Goal: Task Accomplishment & Management: Manage account settings

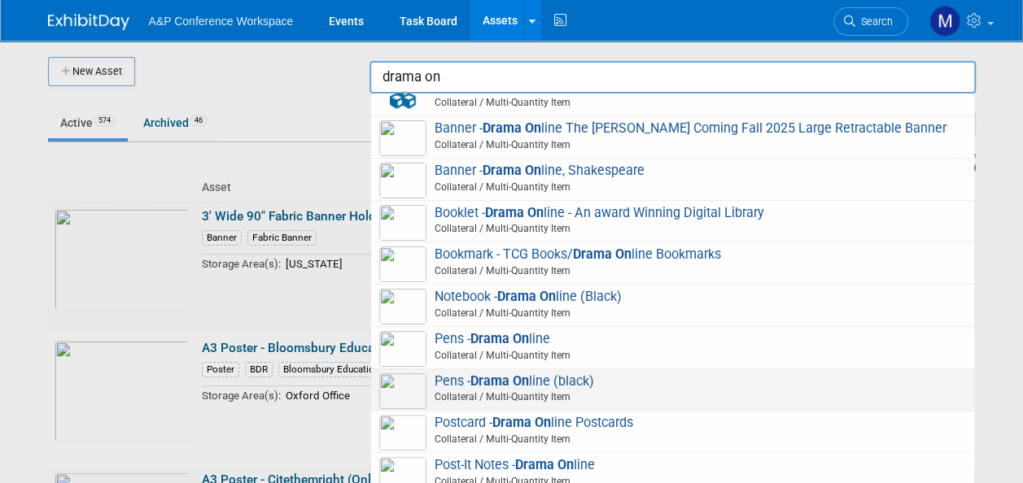
scroll to position [244, 0]
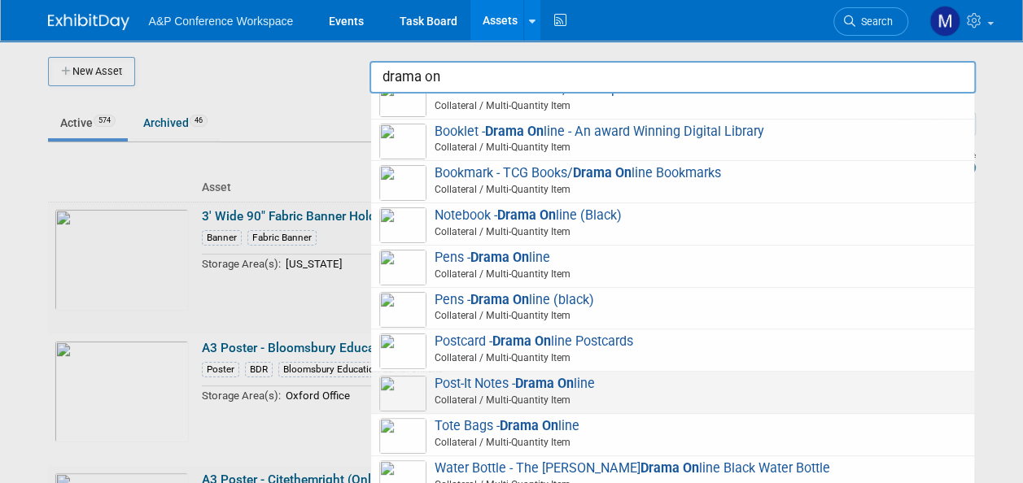
click at [530, 391] on strong "Drama On" at bounding box center [544, 383] width 59 height 15
type input "Post-It Notes - Drama Online"
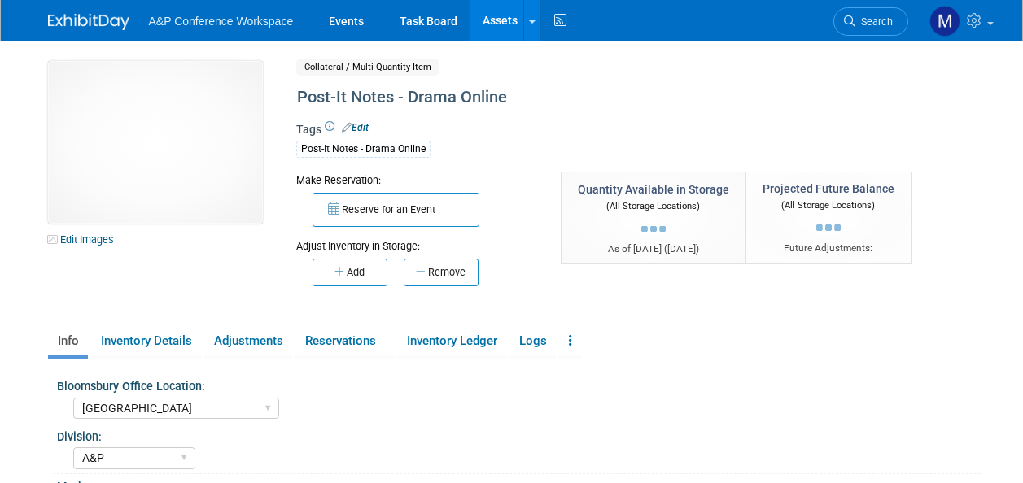
select select "[GEOGRAPHIC_DATA]"
select select "A&P"
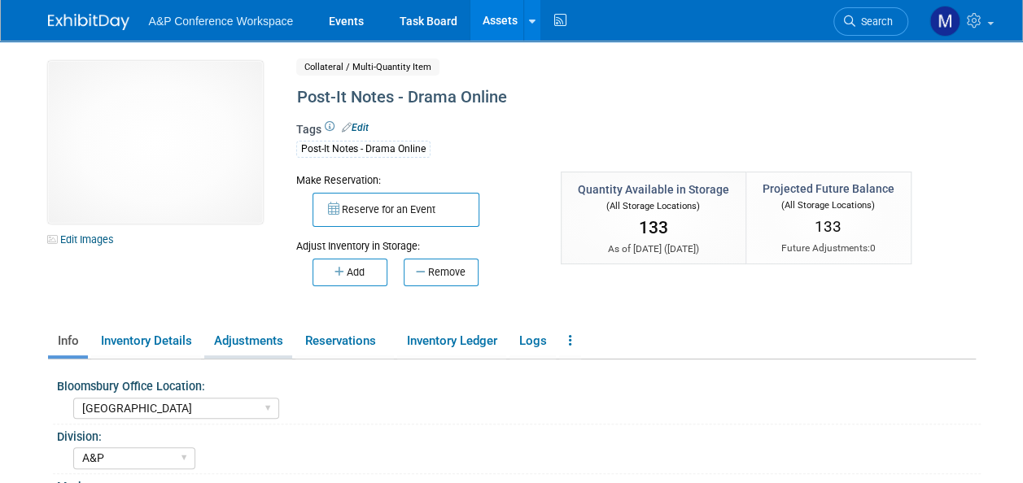
click at [270, 340] on link "Adjustments" at bounding box center [248, 341] width 88 height 28
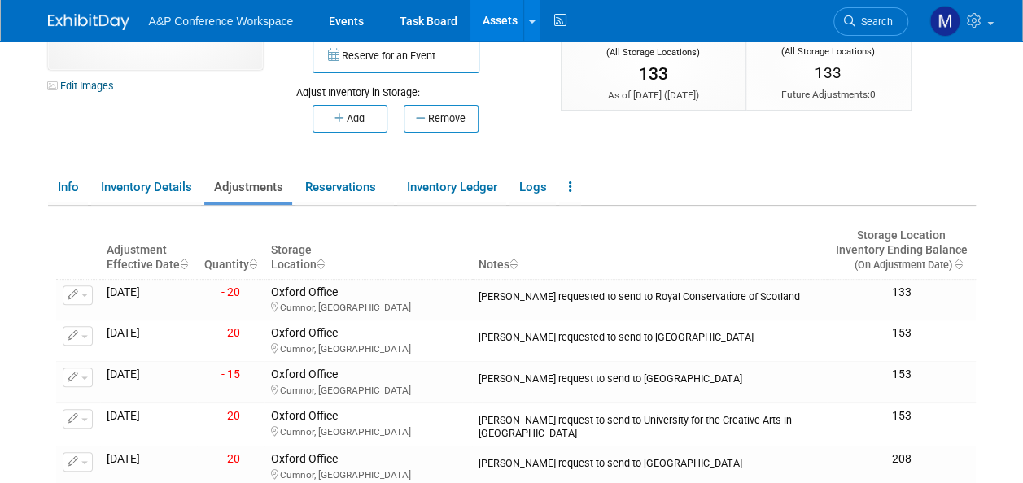
scroll to position [163, 0]
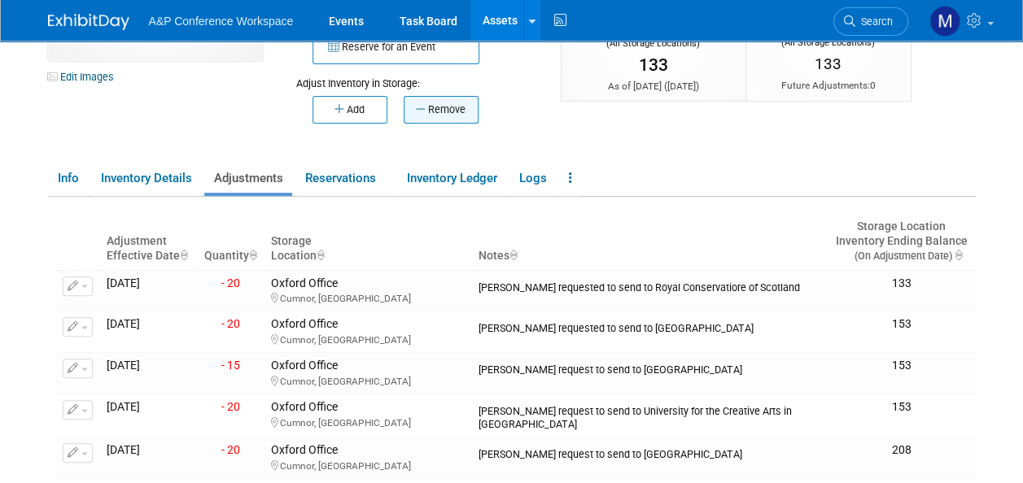
click at [434, 103] on button "Remove" at bounding box center [441, 110] width 75 height 28
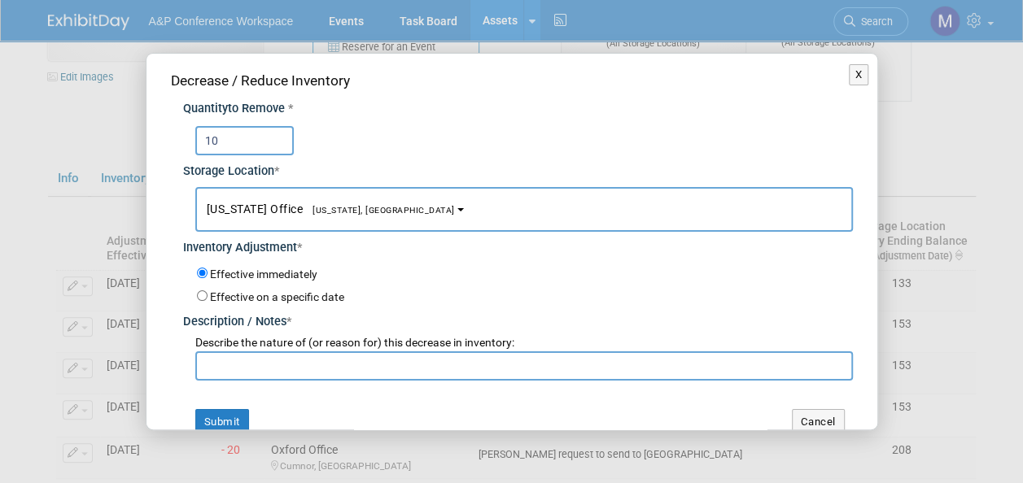
type input "10"
click at [361, 206] on span "[US_STATE], [GEOGRAPHIC_DATA]" at bounding box center [379, 210] width 152 height 11
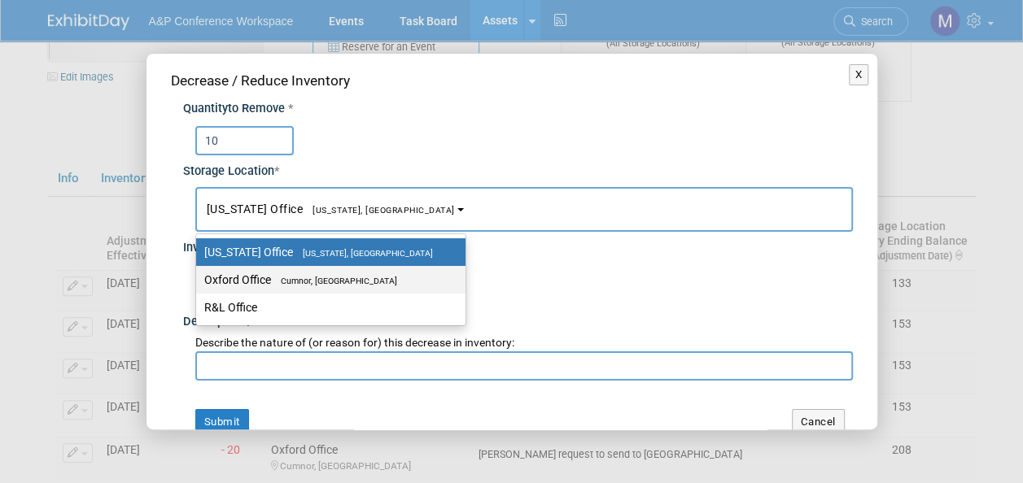
click at [365, 272] on label "Oxford Office [GEOGRAPHIC_DATA], [GEOGRAPHIC_DATA]" at bounding box center [326, 279] width 245 height 21
click at [199, 275] on input "Oxford Office [GEOGRAPHIC_DATA], [GEOGRAPHIC_DATA]" at bounding box center [193, 280] width 11 height 11
select select "11222978"
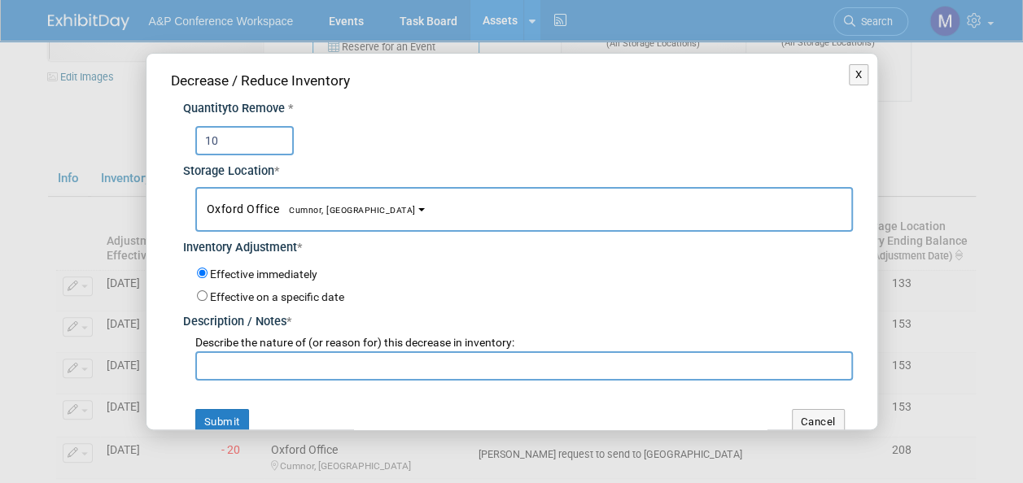
click at [332, 361] on input "text" at bounding box center [523, 365] width 657 height 29
paste input "For PALC 2025 Conference"
type input "For PALC 2025 Conference"
click at [238, 415] on button "Submit" at bounding box center [222, 422] width 54 height 26
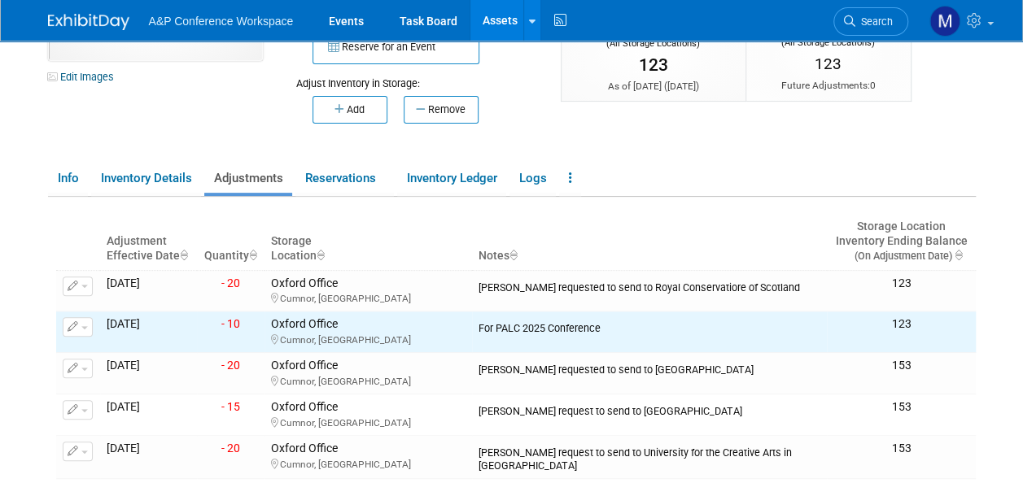
click at [490, 24] on link "Assets" at bounding box center [499, 20] width 59 height 41
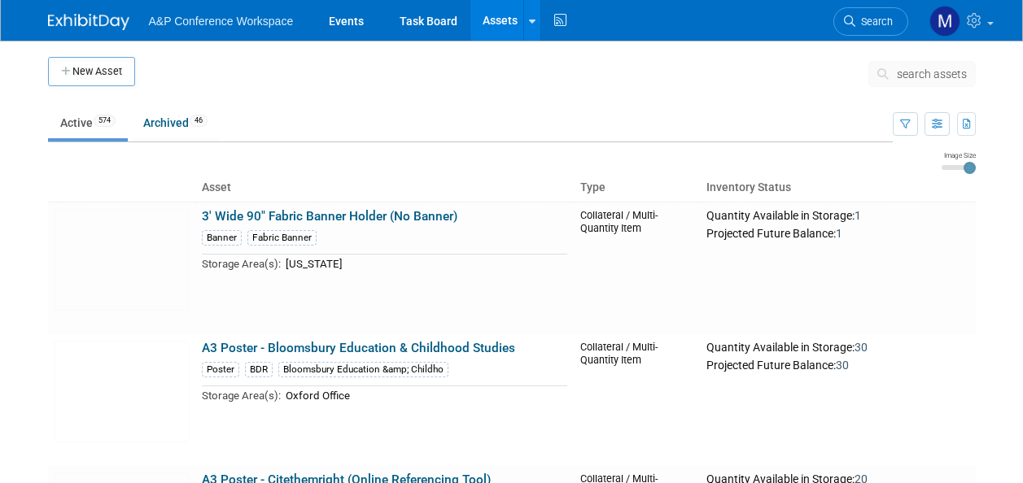
click at [916, 72] on span "search assets" at bounding box center [932, 74] width 70 height 13
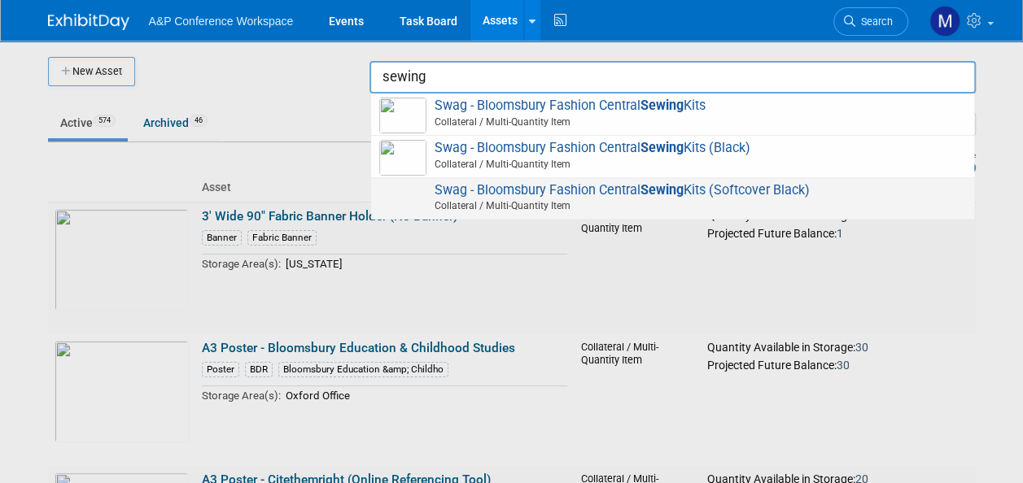
click at [680, 190] on strong "Sewing" at bounding box center [661, 189] width 43 height 15
type input "Swag - Bloomsbury Fashion Central Sewing Kits (Softcover Black)"
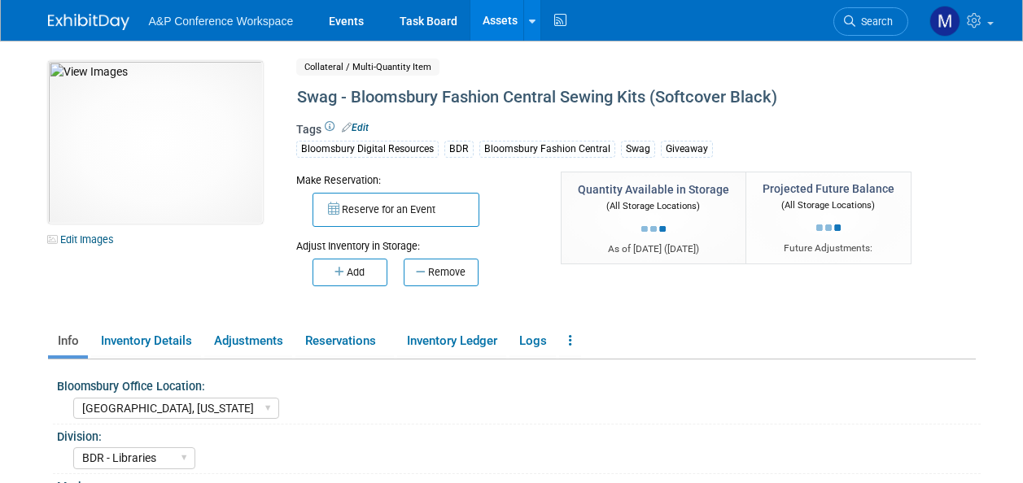
select select "[GEOGRAPHIC_DATA], [US_STATE]"
select select "BDR - Libraries"
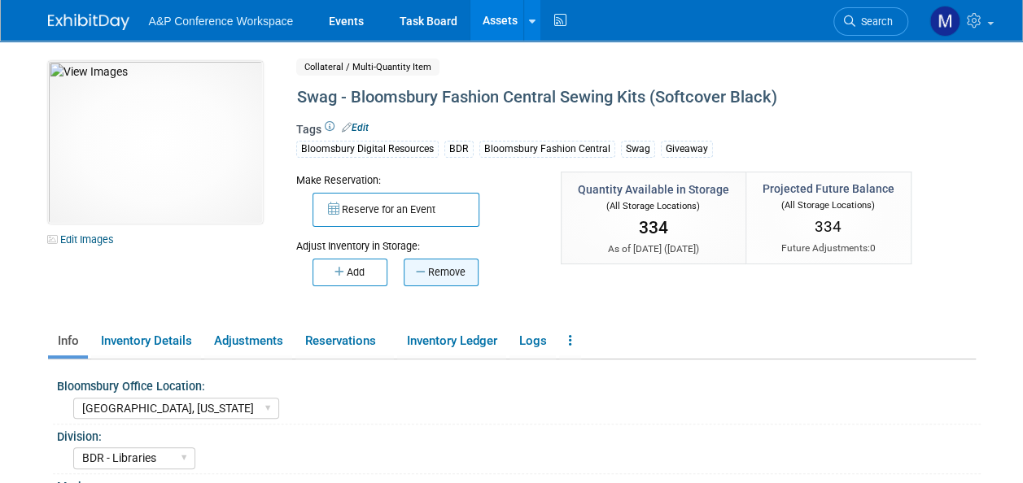
click at [452, 270] on button "Remove" at bounding box center [441, 273] width 75 height 28
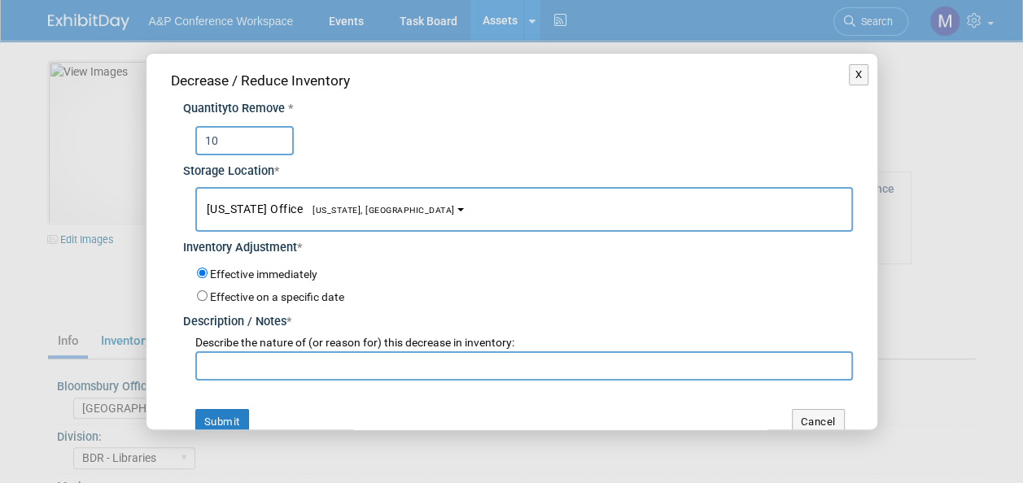
type input "10"
click at [356, 197] on button "New York Office New York, NY" at bounding box center [523, 209] width 657 height 45
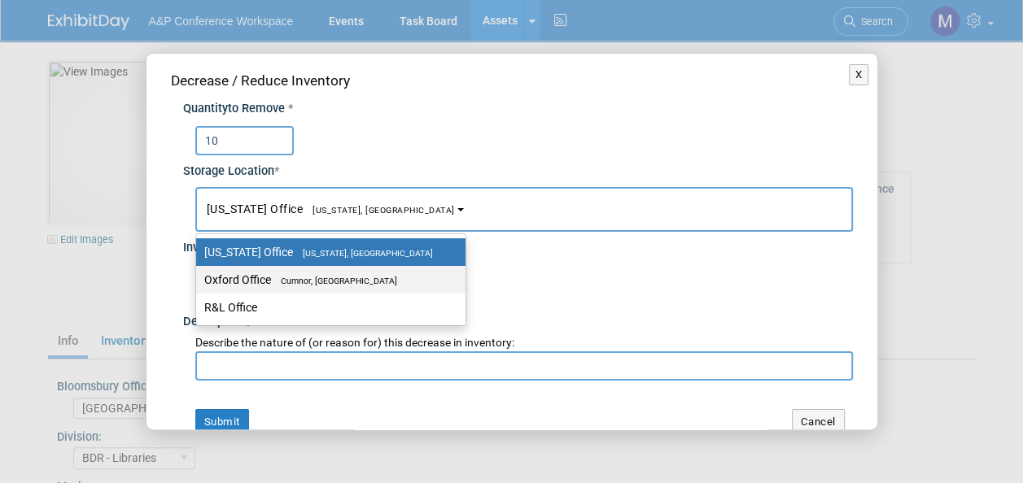
click at [357, 277] on span "Cumnor, [GEOGRAPHIC_DATA]" at bounding box center [334, 281] width 126 height 11
click at [199, 277] on input "Oxford Office Cumnor, United Kingdom" at bounding box center [193, 280] width 11 height 11
select select "11222978"
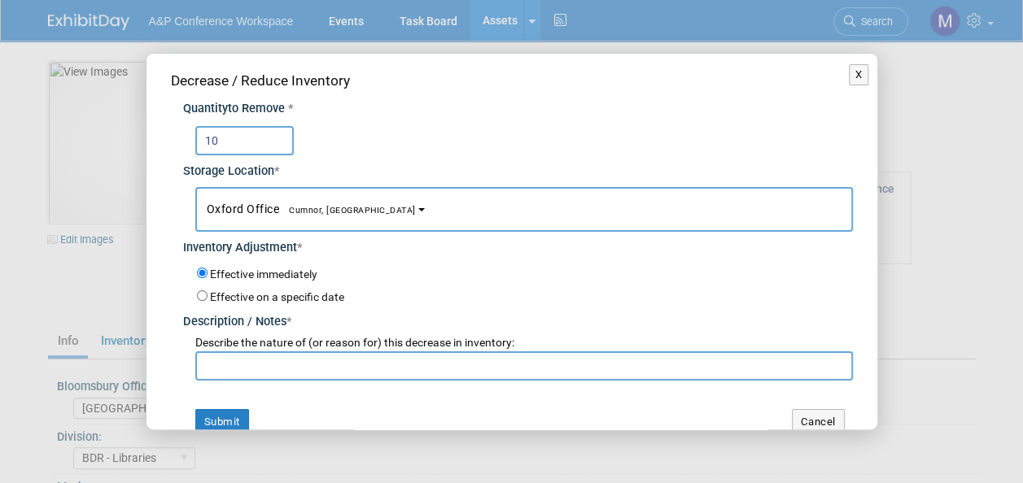
click at [352, 368] on input "text" at bounding box center [523, 365] width 657 height 29
paste input "For PALC 2025 Conference"
type input "For PALC 2025 Conference"
click at [244, 417] on button "Submit" at bounding box center [222, 422] width 54 height 26
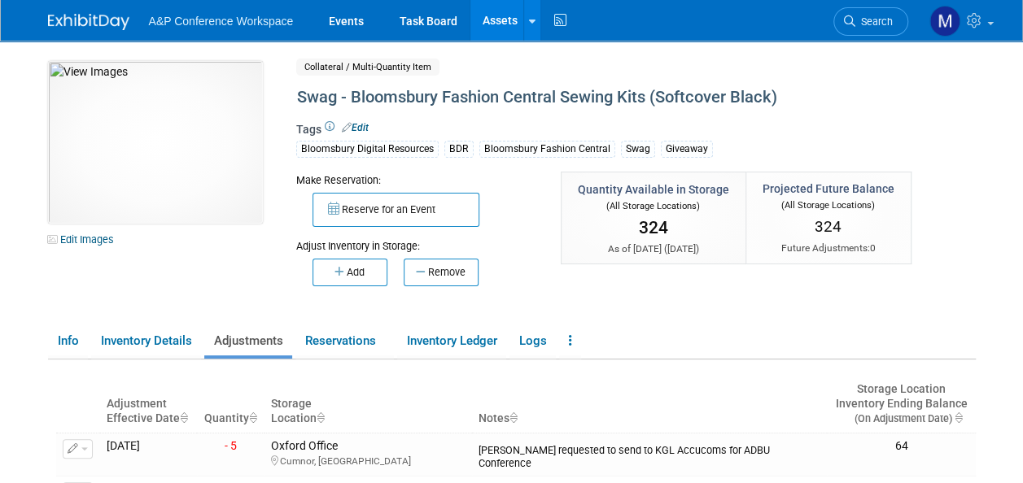
click at [497, 26] on link "Assets" at bounding box center [499, 20] width 59 height 41
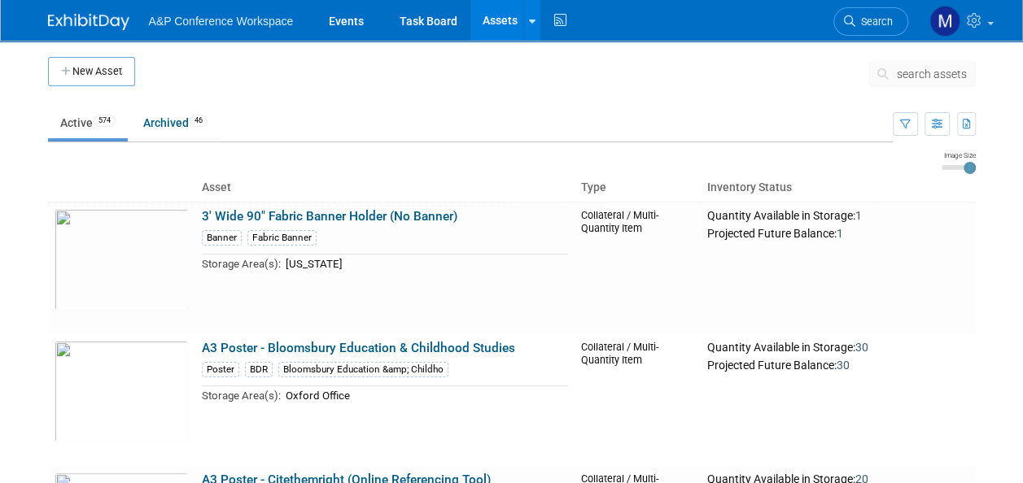
click at [507, 24] on link "Assets" at bounding box center [499, 20] width 59 height 41
drag, startPoint x: 926, startPoint y: 63, endPoint x: 934, endPoint y: 62, distance: 8.3
click at [926, 63] on button "search assets" at bounding box center [921, 74] width 107 height 26
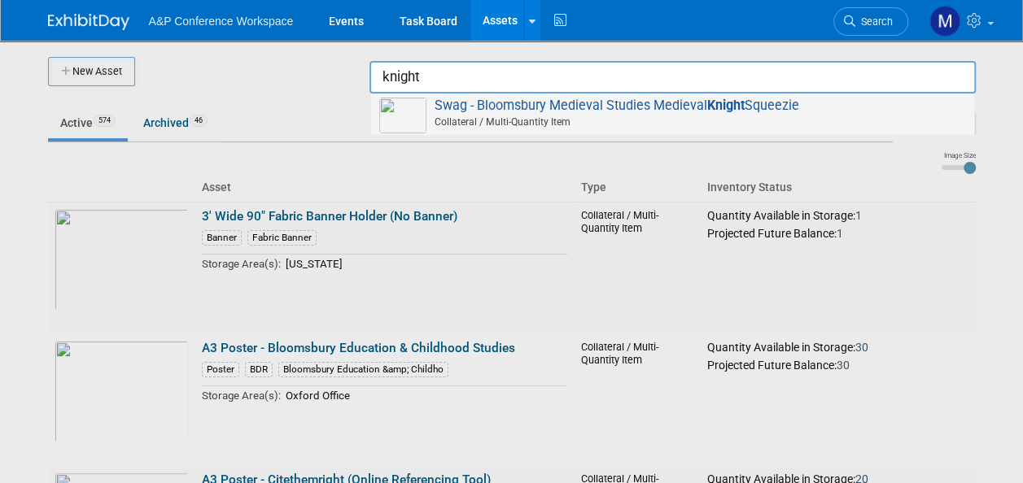
click at [675, 107] on span "Swag - Bloomsbury Medieval Studies Medieval Knight Squeezie Collateral / Multi-…" at bounding box center [672, 114] width 587 height 33
type input "Swag - Bloomsbury Medieval Studies Medieval Knight Squeezie"
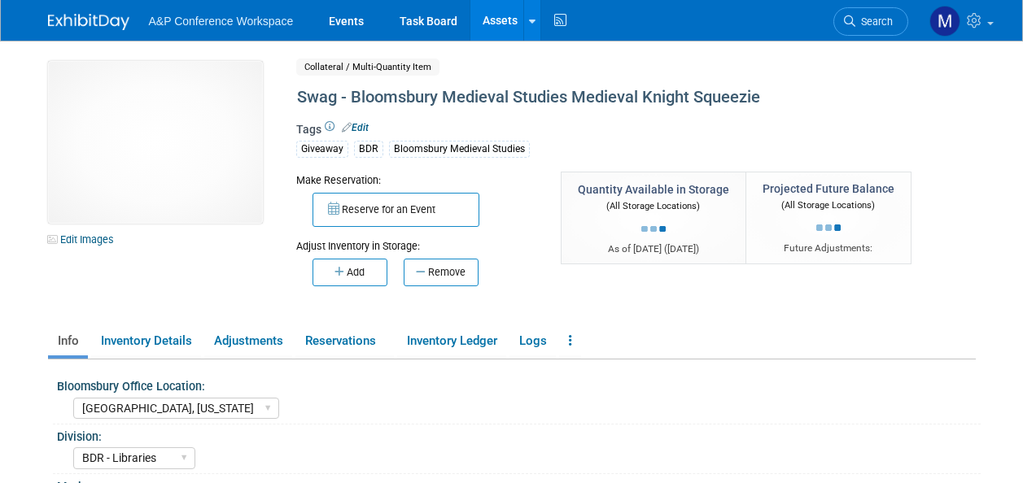
select select "[GEOGRAPHIC_DATA], [US_STATE]"
select select "BDR - Libraries"
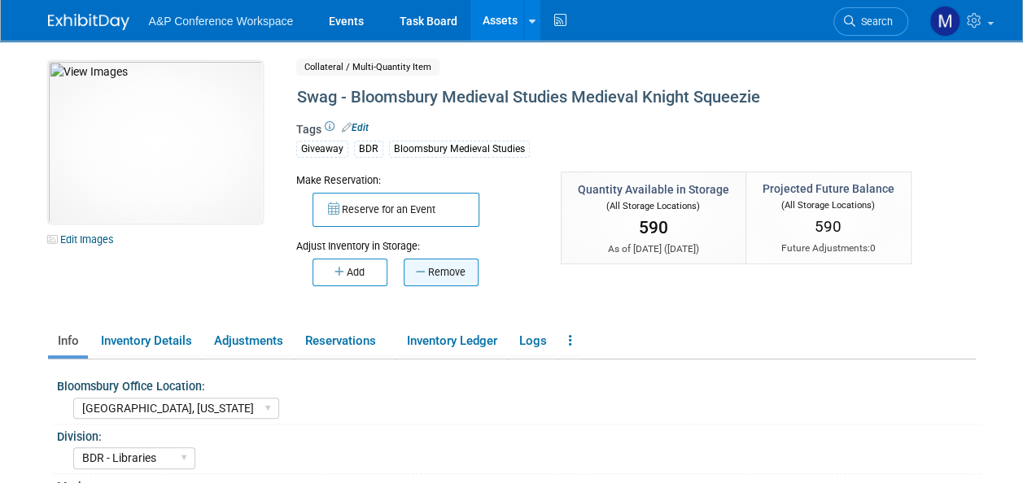
click at [439, 270] on button "Remove" at bounding box center [441, 273] width 75 height 28
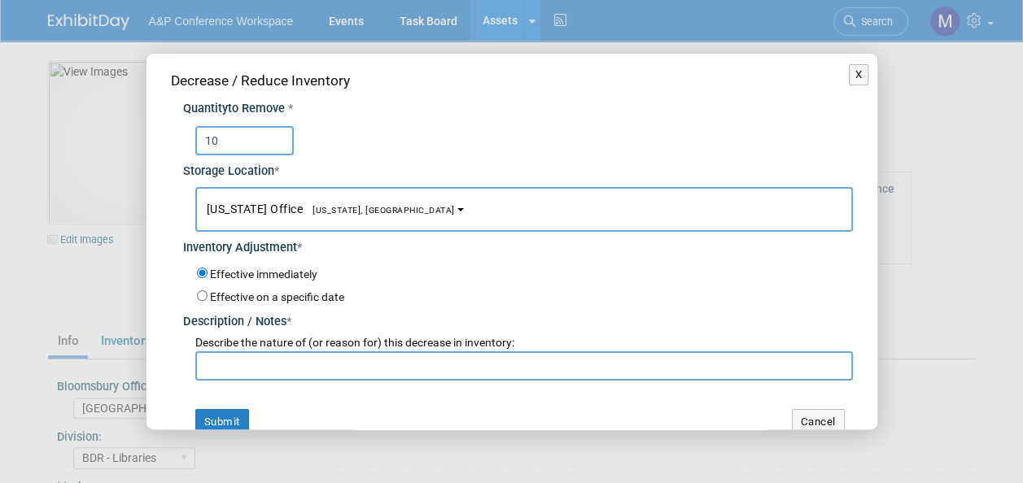
type input "10"
click at [357, 213] on span "[US_STATE], [GEOGRAPHIC_DATA]" at bounding box center [379, 210] width 152 height 11
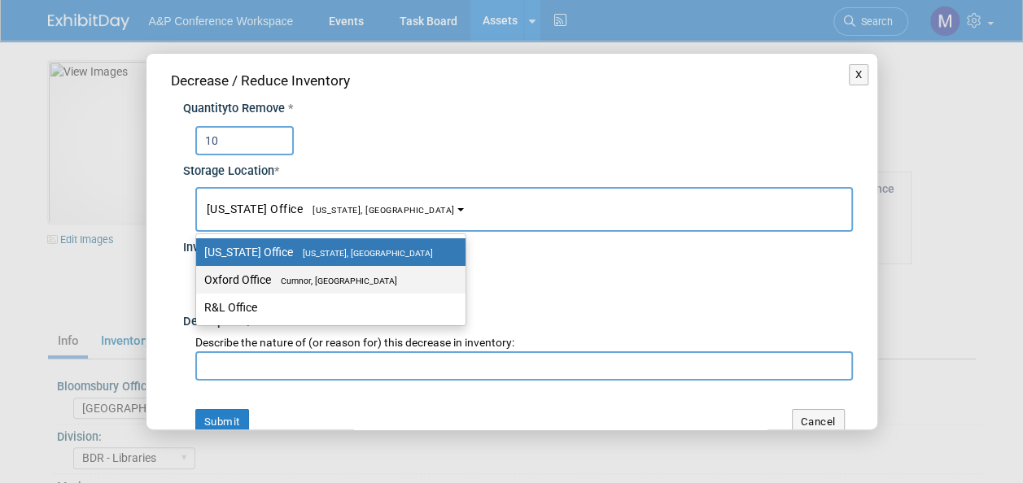
click at [353, 270] on label "Oxford Office Cumnor, United Kingdom" at bounding box center [326, 279] width 245 height 21
click at [199, 275] on input "Oxford Office Cumnor, United Kingdom" at bounding box center [193, 280] width 11 height 11
select select "11222978"
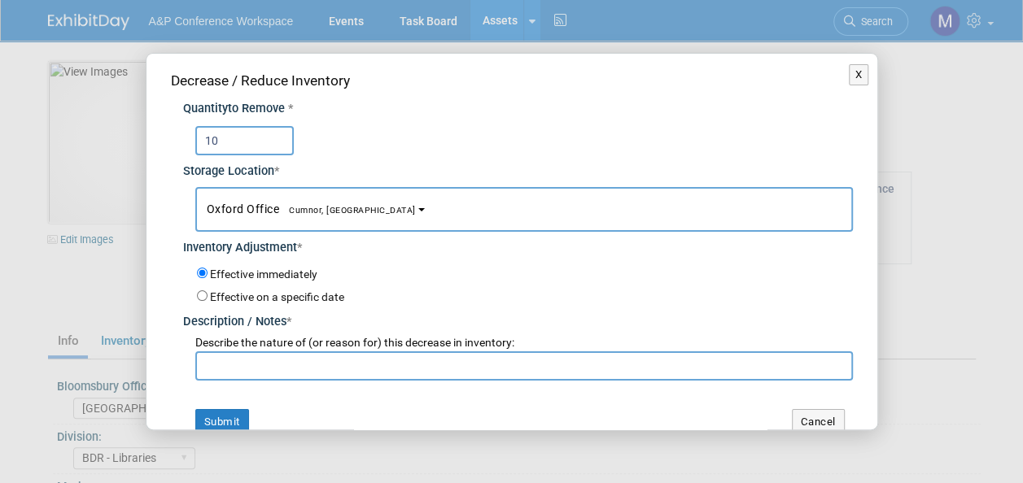
click at [343, 368] on input "text" at bounding box center [523, 365] width 657 height 29
paste input "For PALC 2025 Conference"
type input "For PALC 2025 Conference"
click at [234, 420] on button "Submit" at bounding box center [222, 422] width 54 height 26
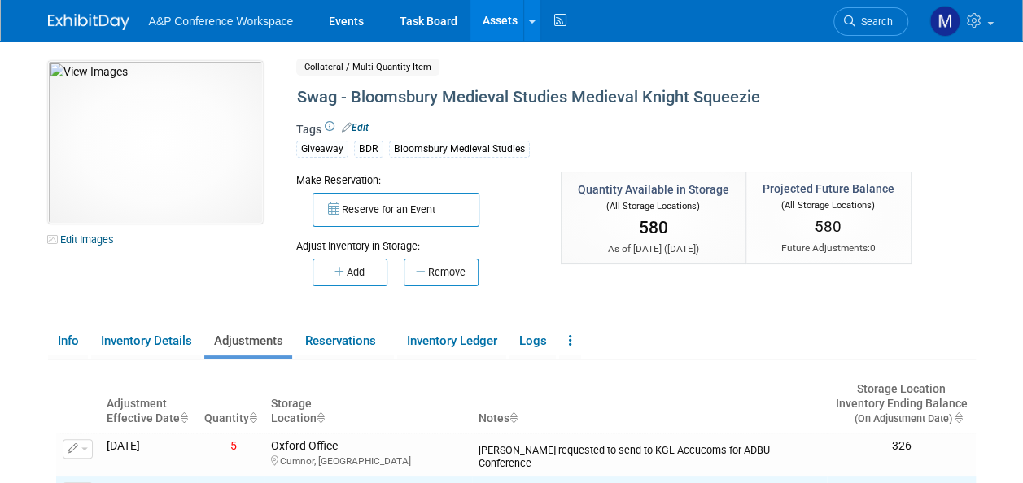
click at [506, 28] on link "Assets" at bounding box center [499, 20] width 59 height 41
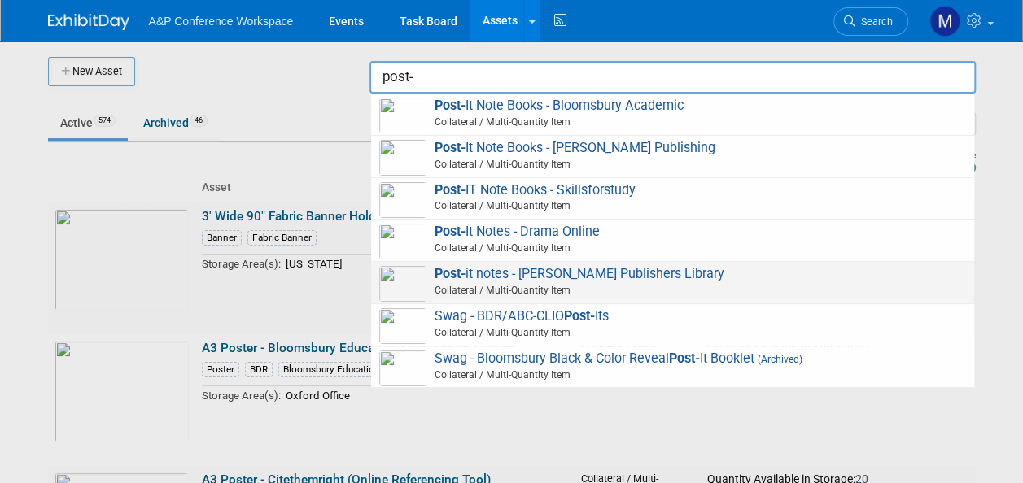
click at [548, 281] on span "Post- it notes - [PERSON_NAME] Publishers Library Collateral / Multi-Quantity I…" at bounding box center [672, 282] width 587 height 33
type input "Post-it notes - [PERSON_NAME] Publishers Library"
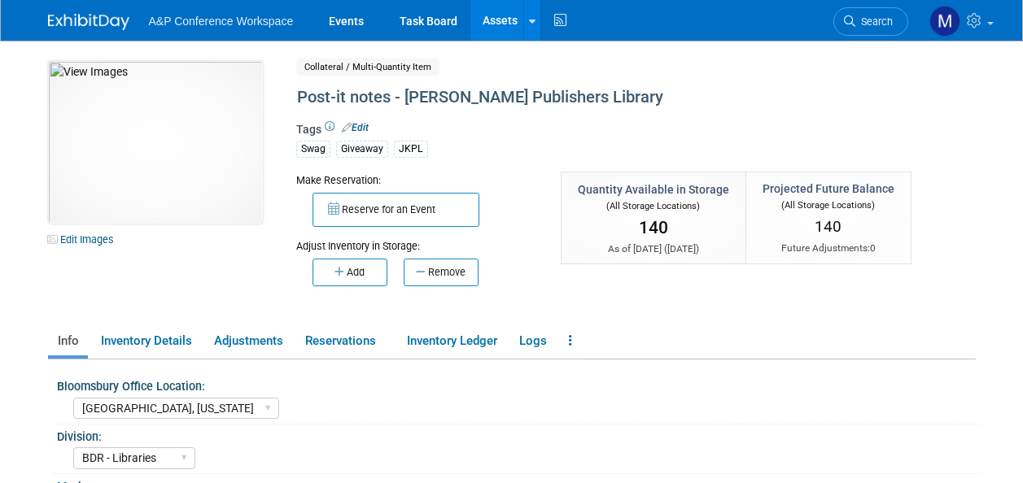
select select "[GEOGRAPHIC_DATA], [US_STATE]"
select select "BDR - Libraries"
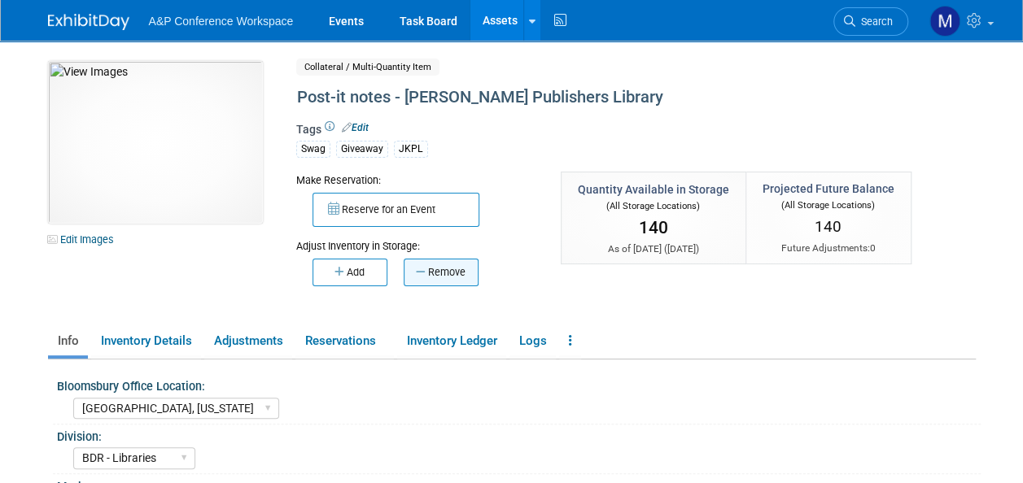
click at [429, 273] on button "Remove" at bounding box center [441, 273] width 75 height 28
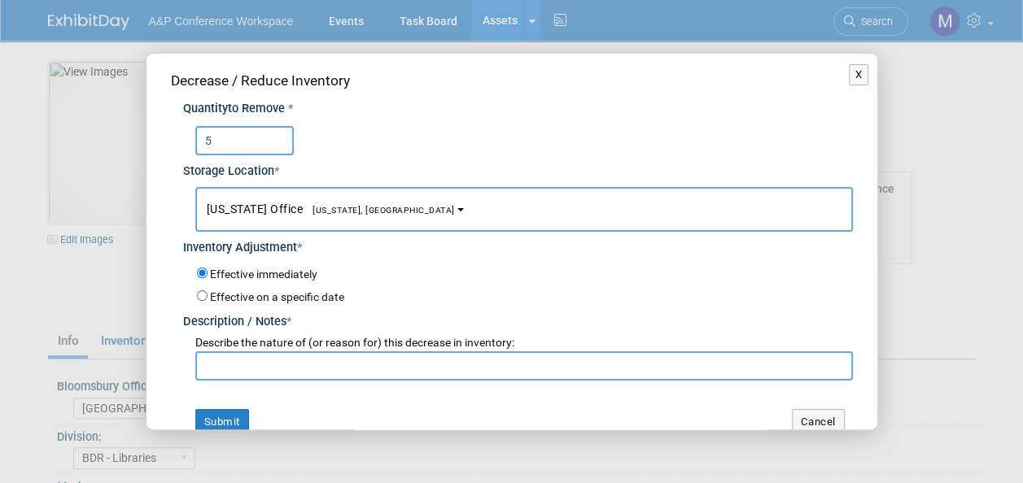
type input "5"
click at [325, 212] on span "[US_STATE], [GEOGRAPHIC_DATA]" at bounding box center [379, 210] width 152 height 11
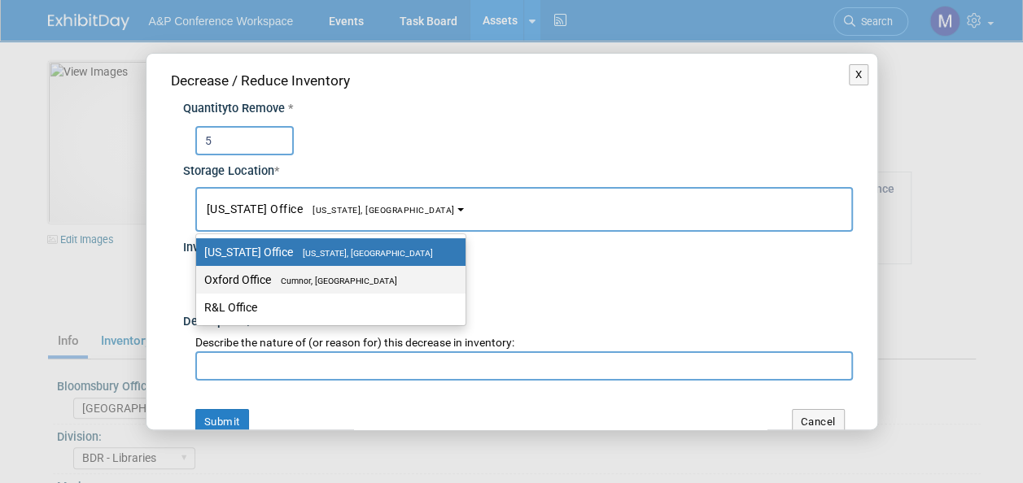
click at [325, 280] on span "Cumnor, [GEOGRAPHIC_DATA]" at bounding box center [334, 281] width 126 height 11
click at [199, 280] on input "Oxford Office [GEOGRAPHIC_DATA], [GEOGRAPHIC_DATA]" at bounding box center [193, 280] width 11 height 11
select select "11222978"
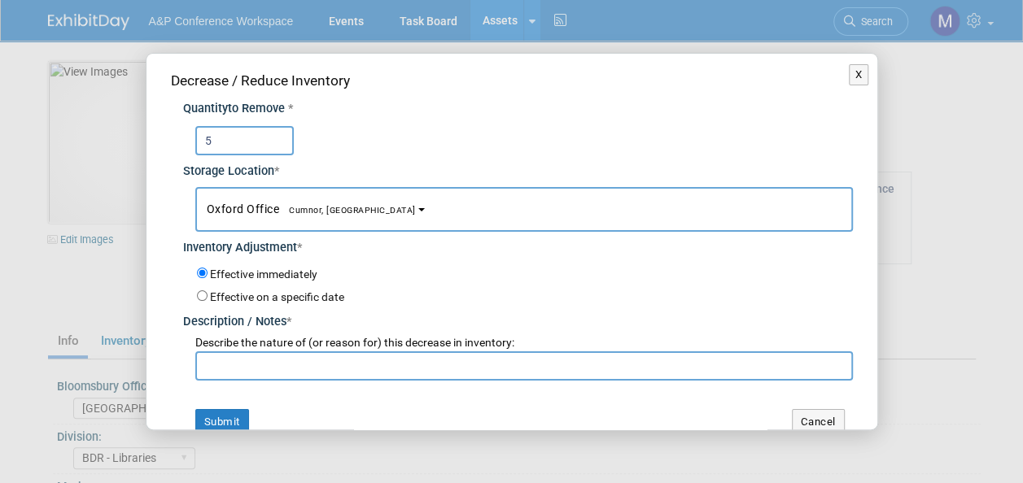
click at [303, 356] on input "text" at bounding box center [523, 365] width 657 height 29
paste input "For PALC 2025 Conference"
type input "For PALC 2025 Conference"
click at [230, 422] on button "Submit" at bounding box center [222, 422] width 54 height 26
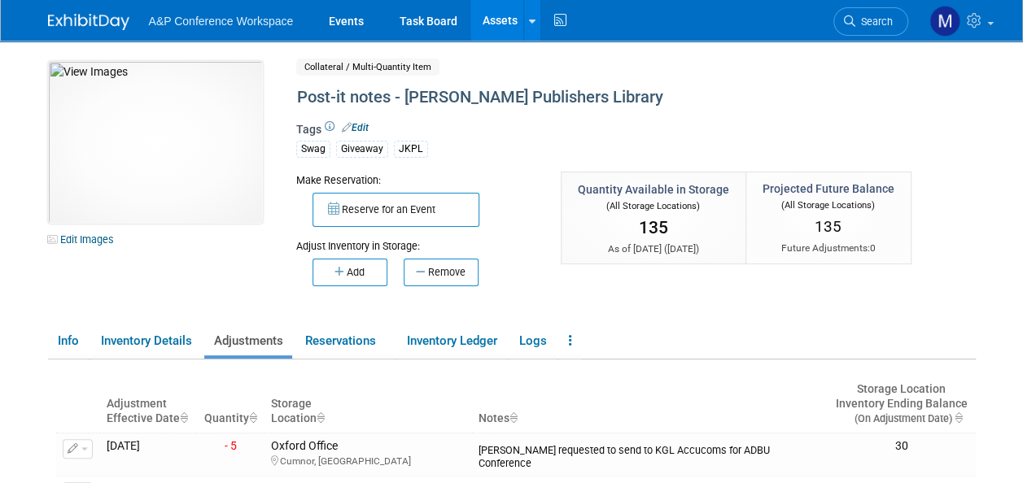
click at [512, 9] on link "Assets" at bounding box center [499, 20] width 59 height 41
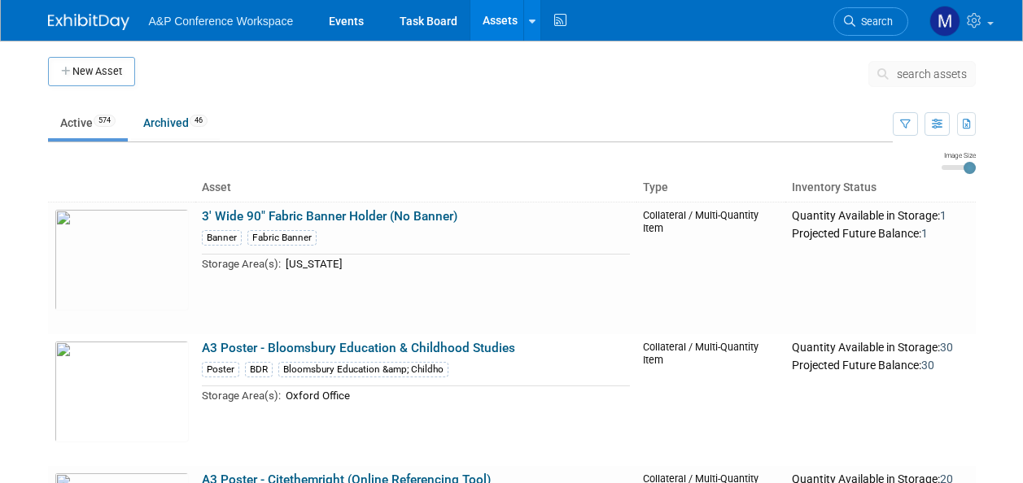
click at [941, 75] on span "search assets" at bounding box center [932, 74] width 70 height 13
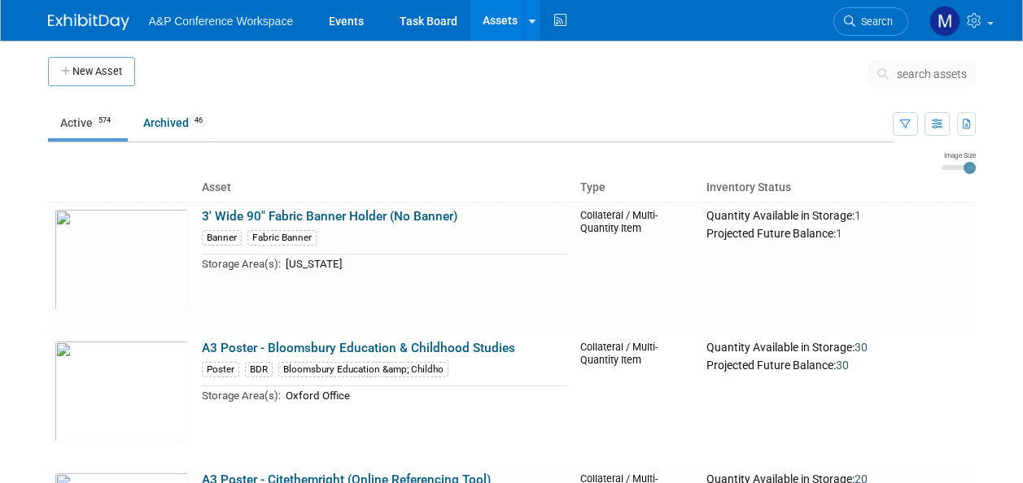
click at [933, 74] on span "search assets" at bounding box center [932, 74] width 70 height 13
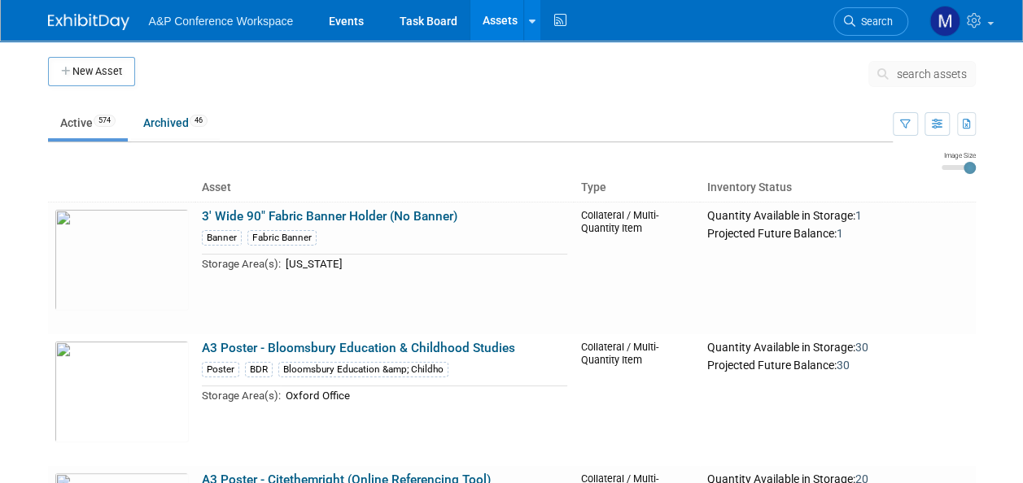
click at [928, 70] on span "search assets" at bounding box center [932, 74] width 70 height 13
click at [926, 73] on span "search assets" at bounding box center [932, 74] width 70 height 13
click at [930, 73] on span "search assets" at bounding box center [932, 74] width 70 height 13
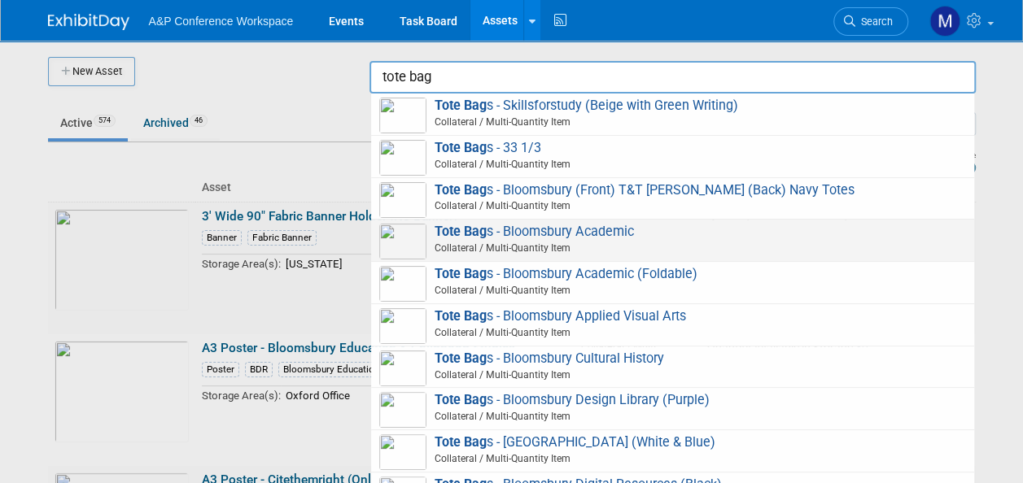
click at [589, 238] on span "Tote Bag s - Bloomsbury Academic Collateral / Multi-Quantity Item" at bounding box center [672, 240] width 587 height 33
type input "Tote Bags - Bloomsbury Academic"
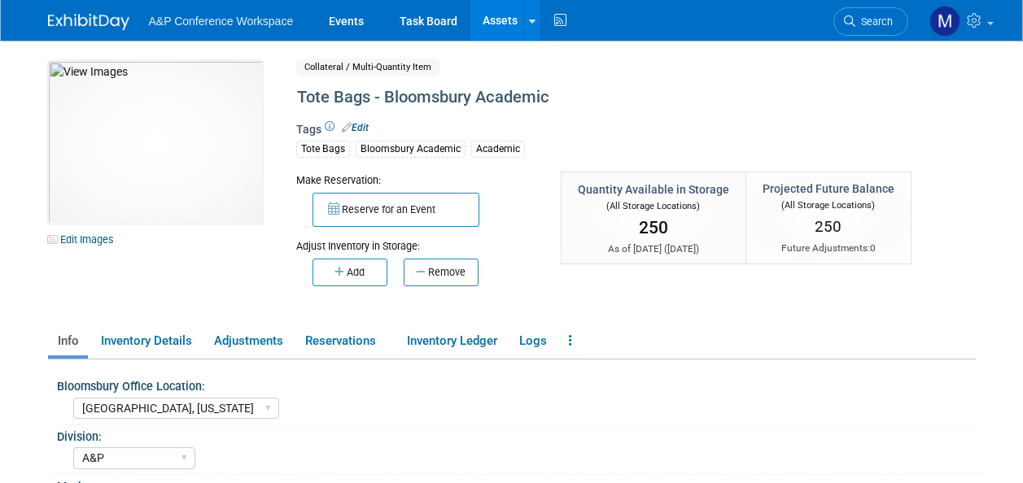
select select "[GEOGRAPHIC_DATA], [US_STATE]"
select select "A&P"
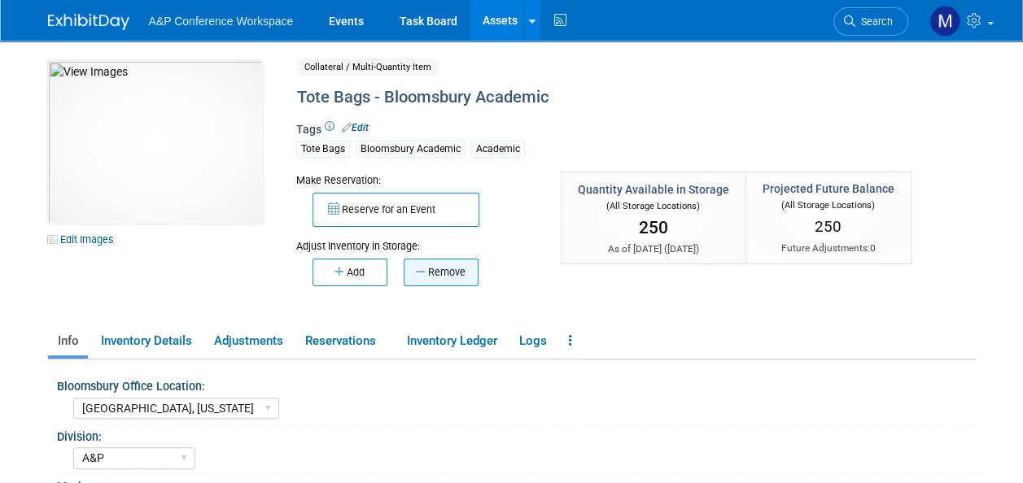
click at [461, 278] on button "Remove" at bounding box center [441, 273] width 75 height 28
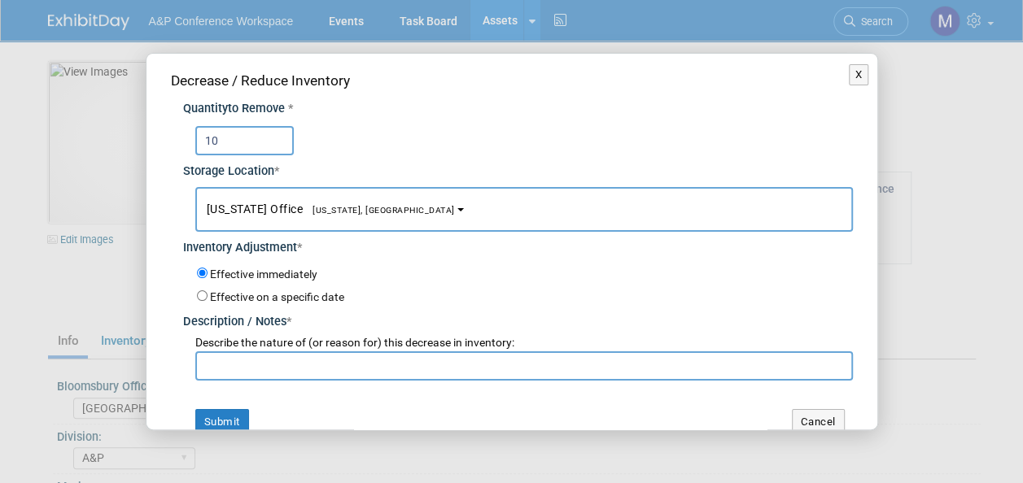
type input "10"
click at [355, 212] on span "[US_STATE], [GEOGRAPHIC_DATA]" at bounding box center [379, 210] width 152 height 11
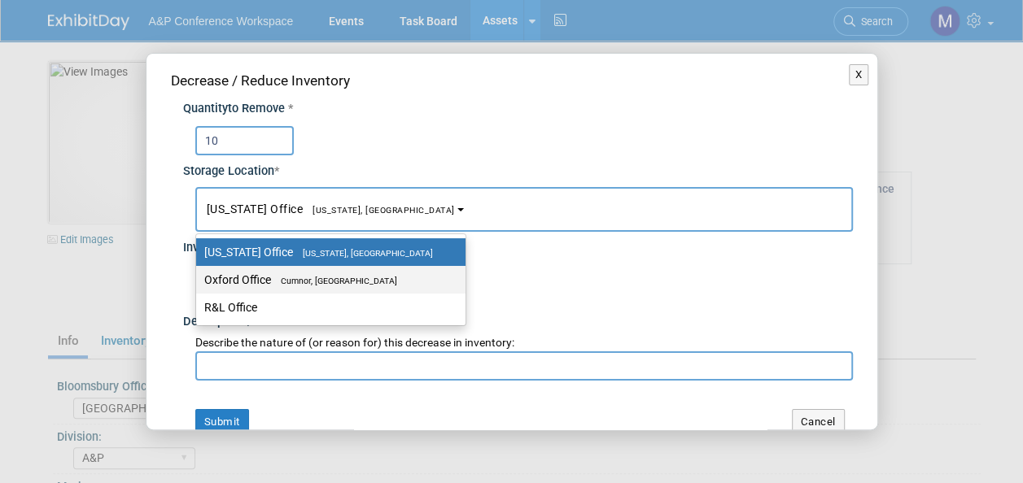
click at [354, 273] on label "Oxford Office [GEOGRAPHIC_DATA], [GEOGRAPHIC_DATA]" at bounding box center [326, 279] width 245 height 21
click at [199, 275] on input "Oxford Office [GEOGRAPHIC_DATA], [GEOGRAPHIC_DATA]" at bounding box center [193, 280] width 11 height 11
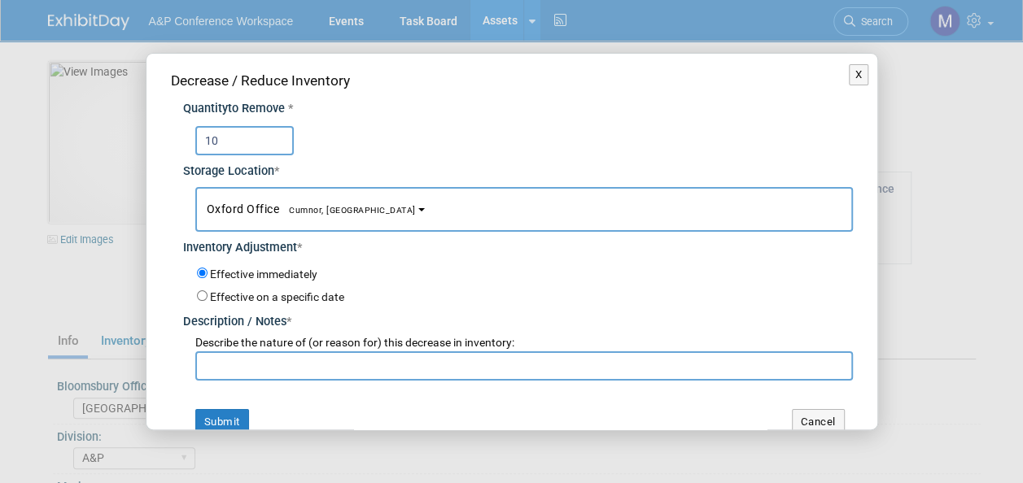
select select "11222978"
click at [357, 368] on input "text" at bounding box center [523, 365] width 657 height 29
paste input "For PALC 2025 Conference"
type input "For PALC 2025 Conference"
click at [234, 415] on button "Submit" at bounding box center [222, 422] width 54 height 26
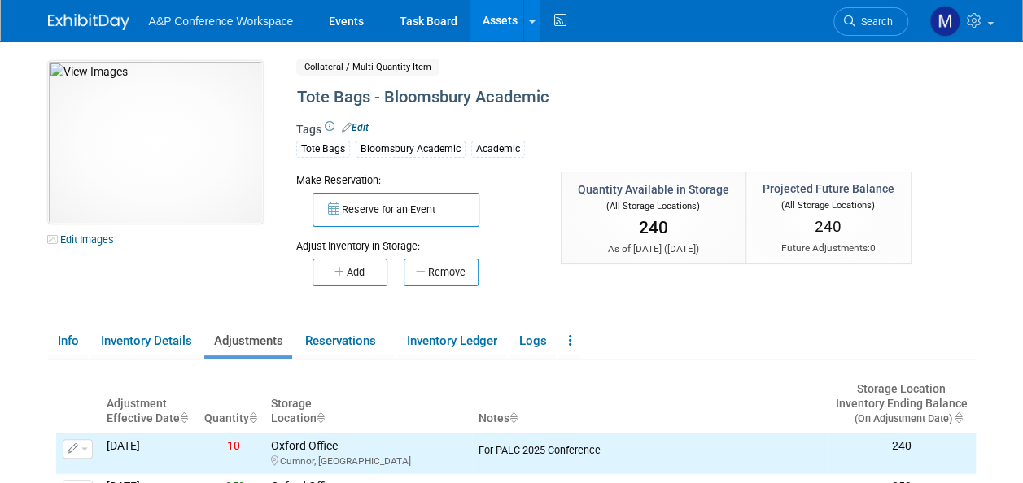
click at [500, 16] on link "Assets" at bounding box center [499, 20] width 59 height 41
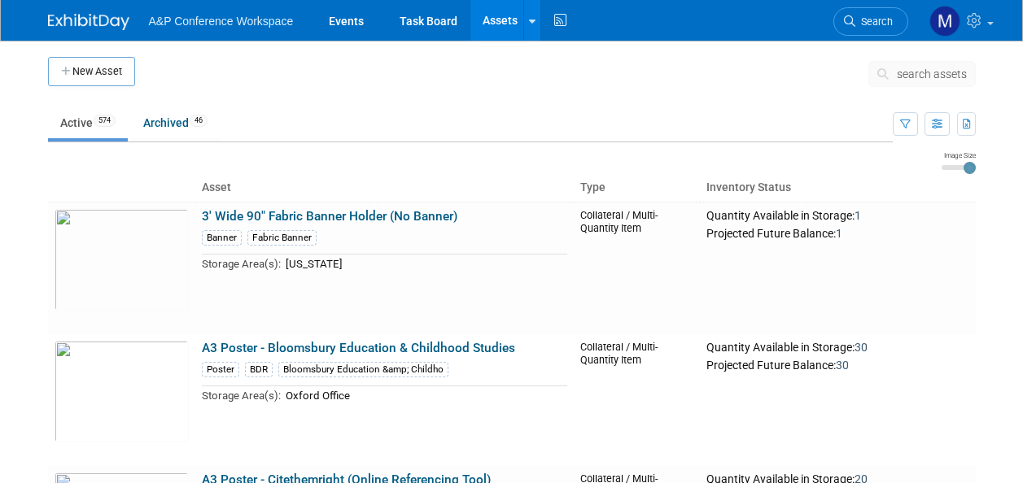
click at [932, 79] on span "search assets" at bounding box center [932, 74] width 70 height 13
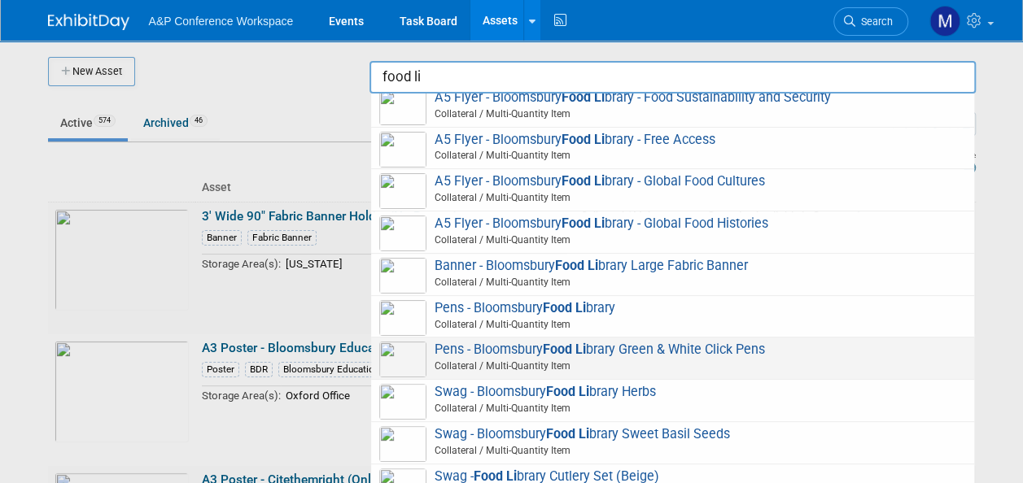
scroll to position [133, 0]
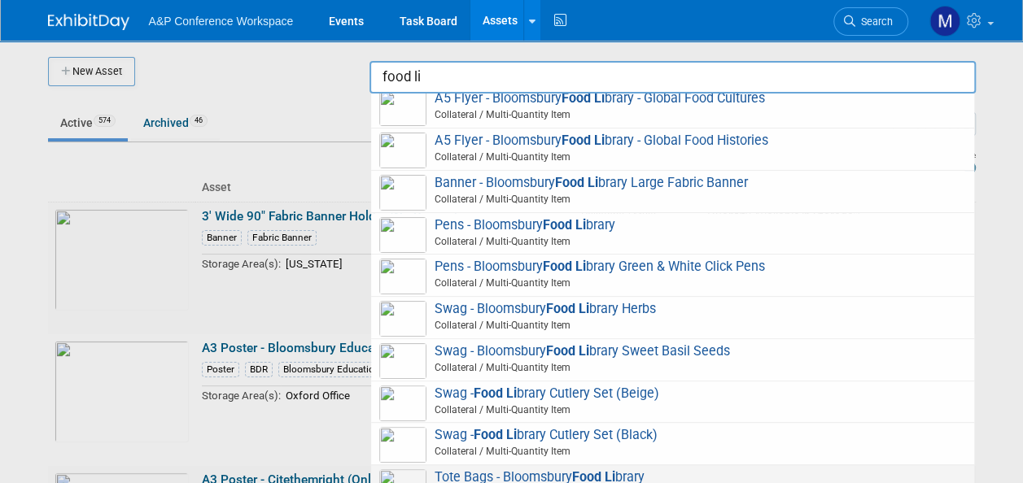
click at [552, 469] on span "Tote Bags - Bloomsbury Food Li brary Collateral / Multi-Quantity Item" at bounding box center [672, 485] width 587 height 33
type input "Tote Bags - [GEOGRAPHIC_DATA]"
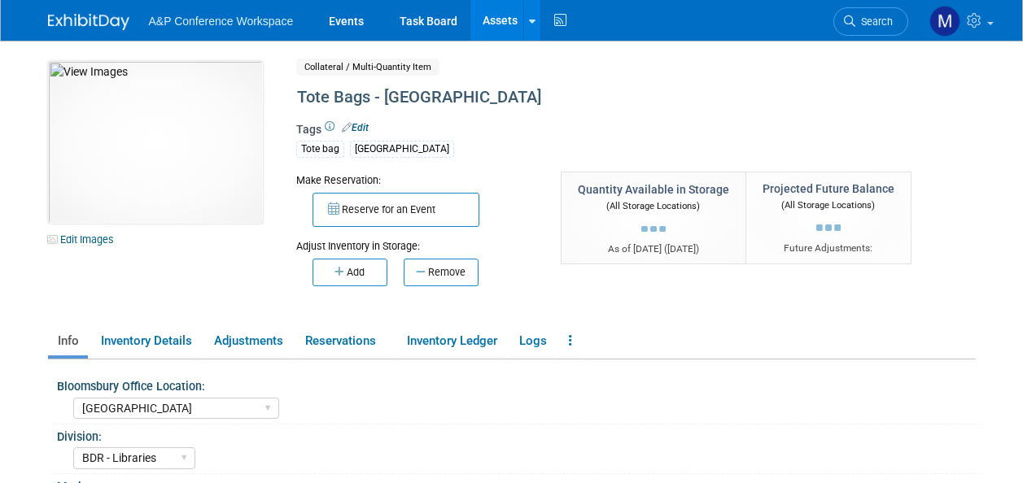
select select "[GEOGRAPHIC_DATA]"
select select "BDR - Libraries"
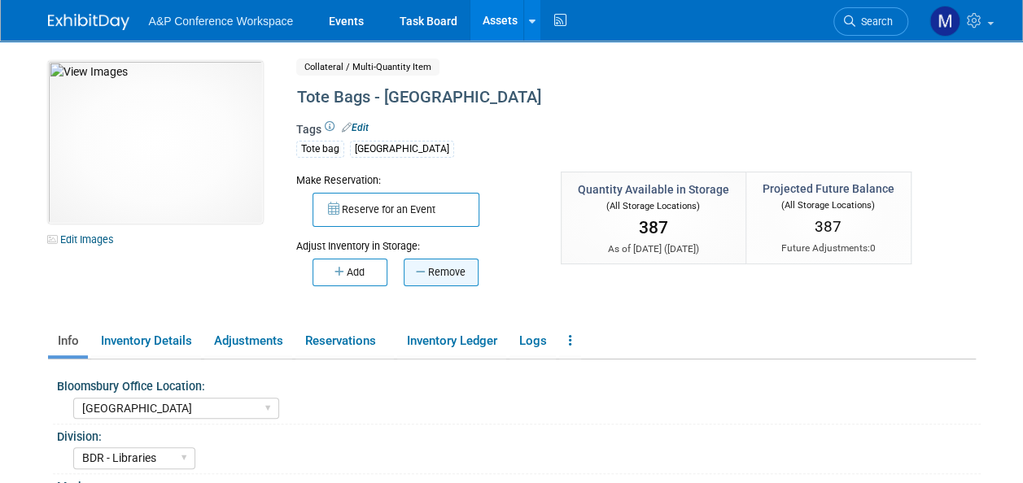
click at [465, 272] on button "Remove" at bounding box center [441, 273] width 75 height 28
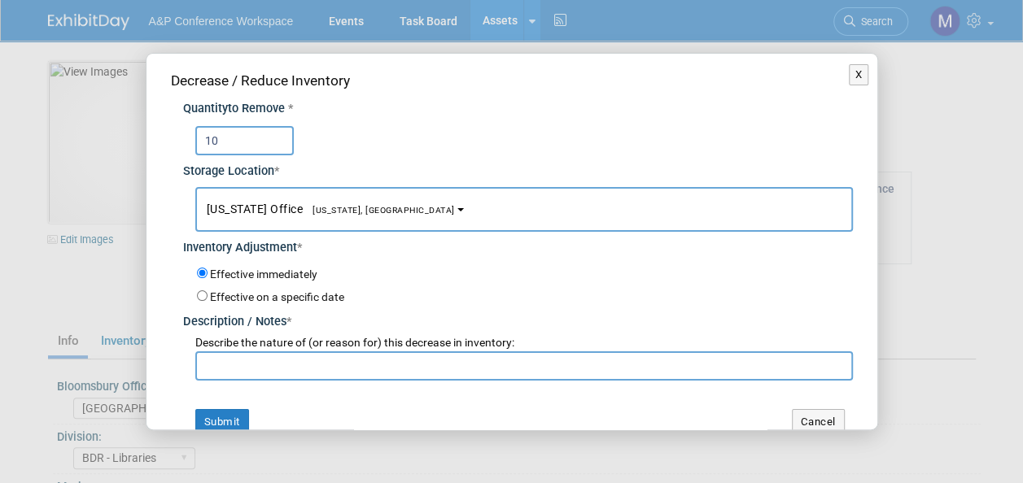
type input "10"
click at [283, 210] on span "New York Office New York, NY" at bounding box center [331, 209] width 248 height 13
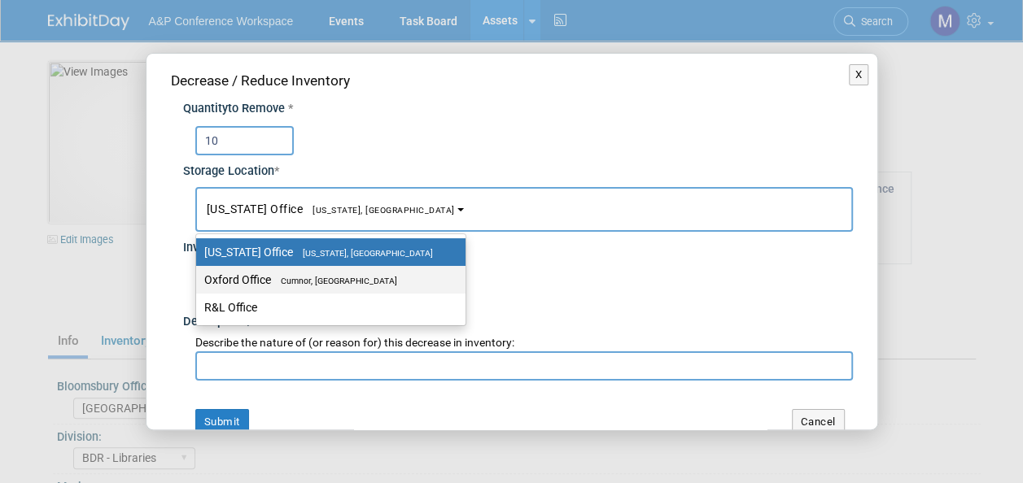
click at [296, 270] on label "Oxford Office Cumnor, United Kingdom" at bounding box center [326, 279] width 245 height 21
click at [199, 275] on input "Oxford Office Cumnor, United Kingdom" at bounding box center [193, 280] width 11 height 11
select select "11222978"
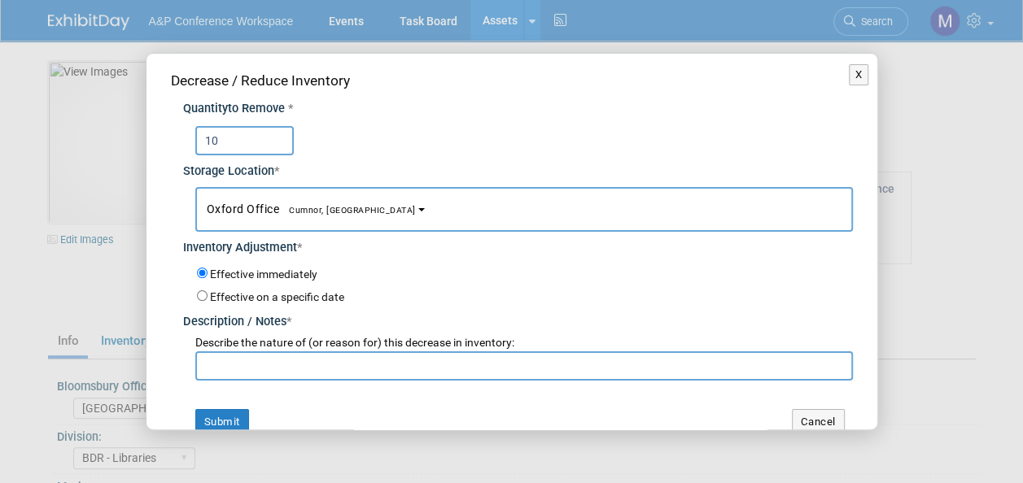
click at [308, 363] on input "text" at bounding box center [523, 365] width 657 height 29
paste input "For PALC 2025 Conference"
type input "For PALC 2025 Conference"
click at [242, 417] on button "Submit" at bounding box center [222, 422] width 54 height 26
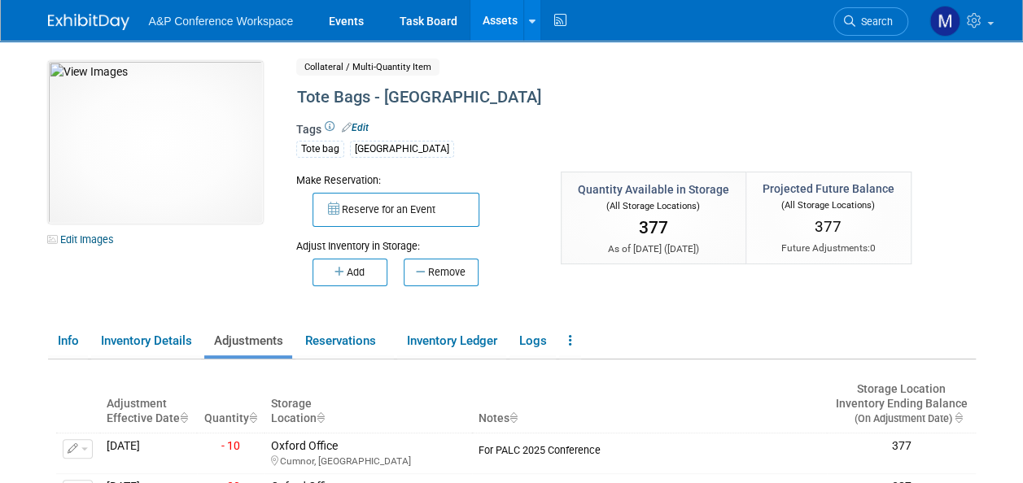
click at [498, 24] on link "Assets" at bounding box center [499, 20] width 59 height 41
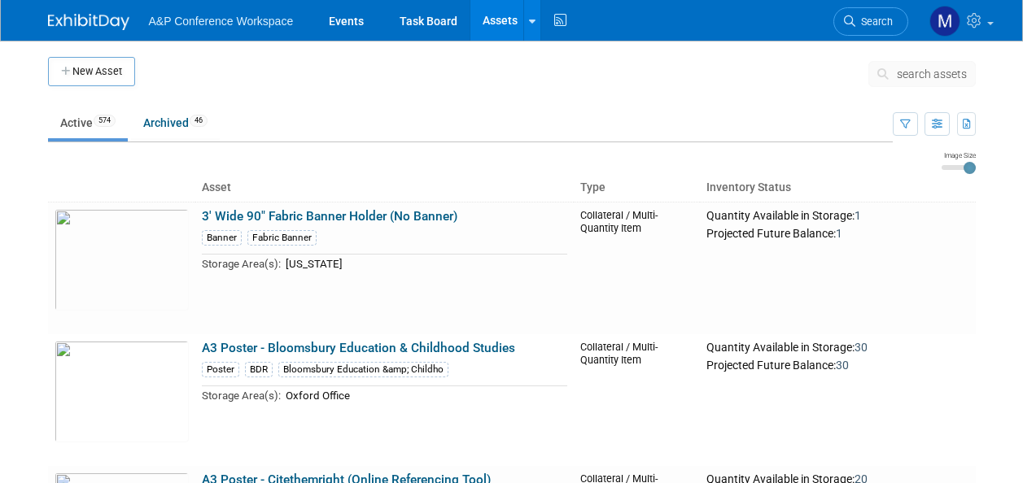
click at [946, 70] on span "search assets" at bounding box center [932, 74] width 70 height 13
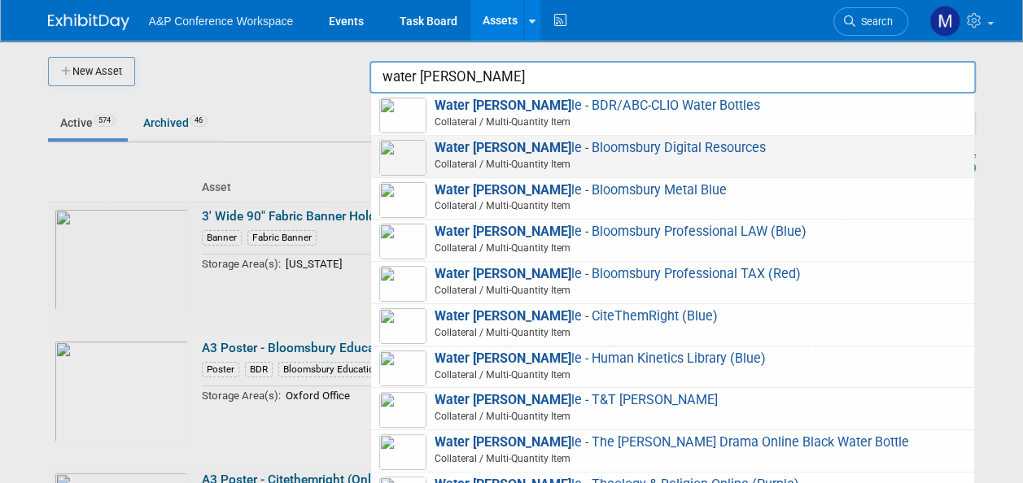
click at [575, 148] on span "Water [PERSON_NAME] le - Bloomsbury Digital Resources Collateral / Multi-Quanti…" at bounding box center [672, 156] width 587 height 33
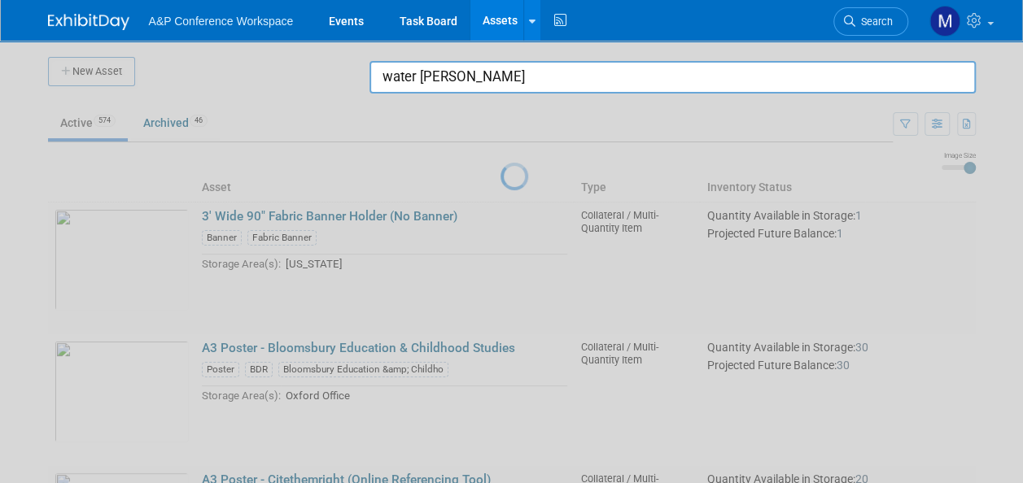
type input "Water Bottle - Bloomsbury Digital Resources"
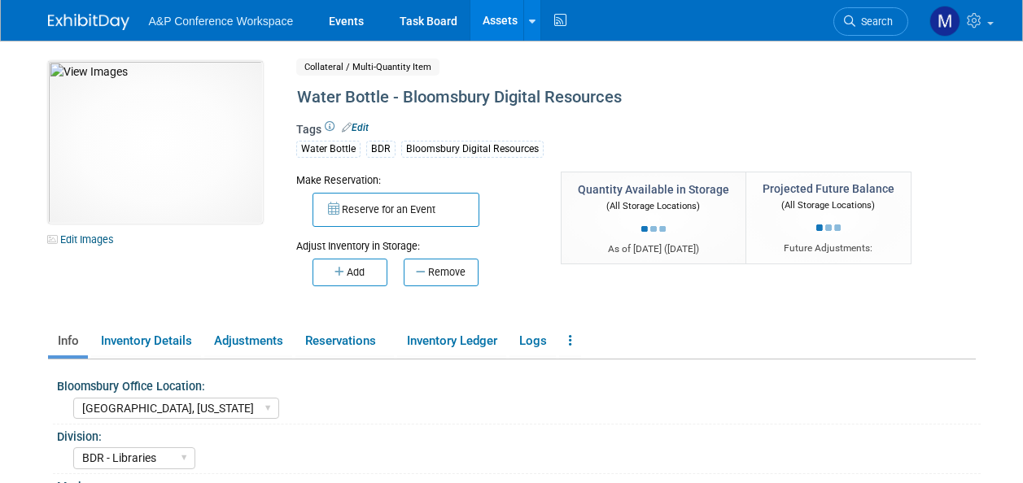
select select "[GEOGRAPHIC_DATA], [US_STATE]"
select select "BDR - Libraries"
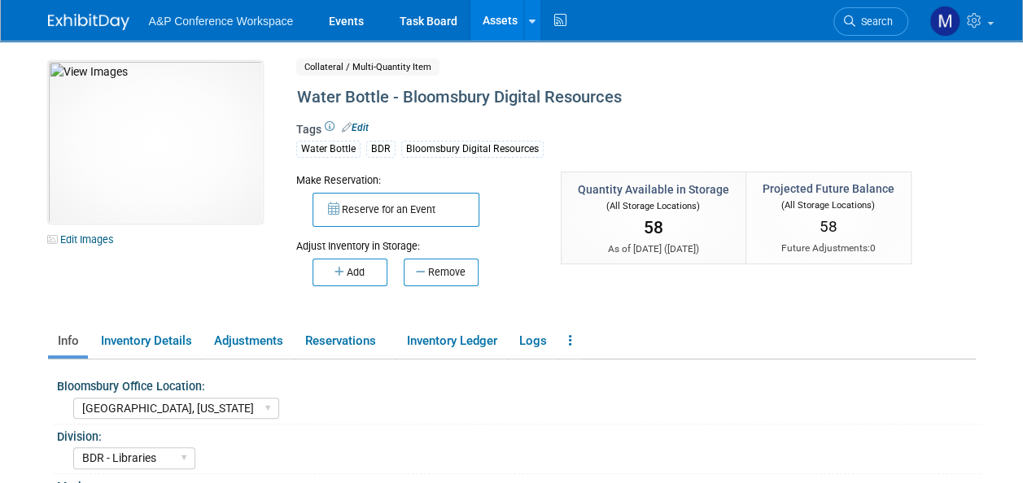
click at [500, 19] on link "Assets" at bounding box center [499, 20] width 59 height 41
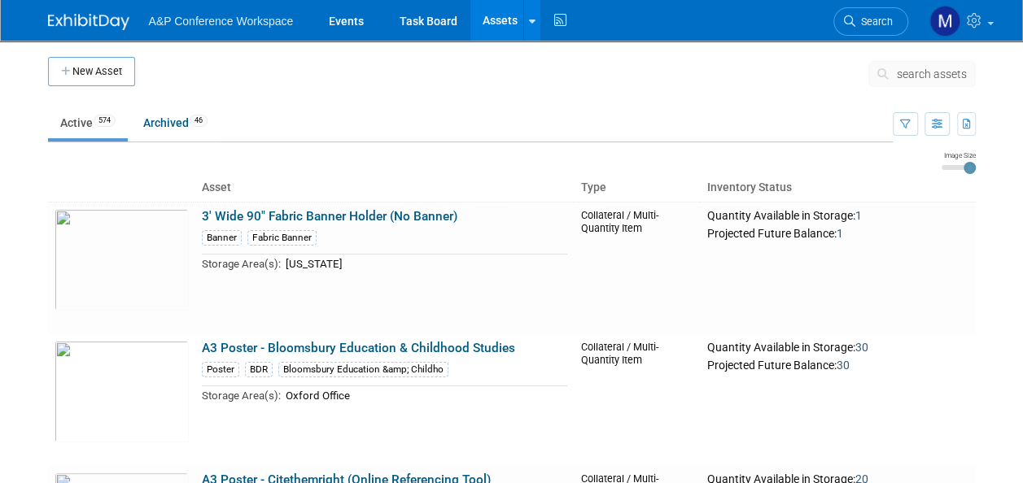
click at [911, 75] on span "search assets" at bounding box center [932, 74] width 70 height 13
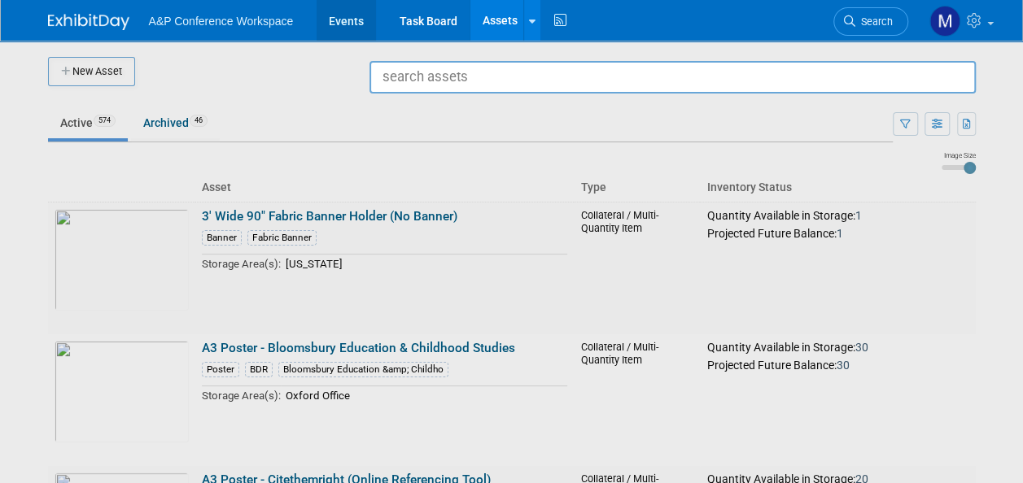
click at [349, 19] on link "Events" at bounding box center [345, 20] width 59 height 41
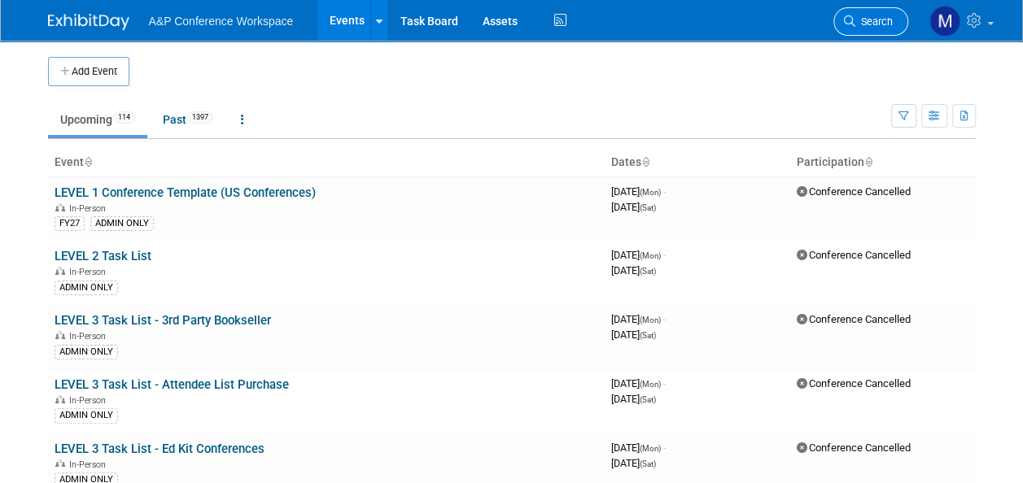
click at [866, 26] on span "Search" at bounding box center [873, 21] width 37 height 12
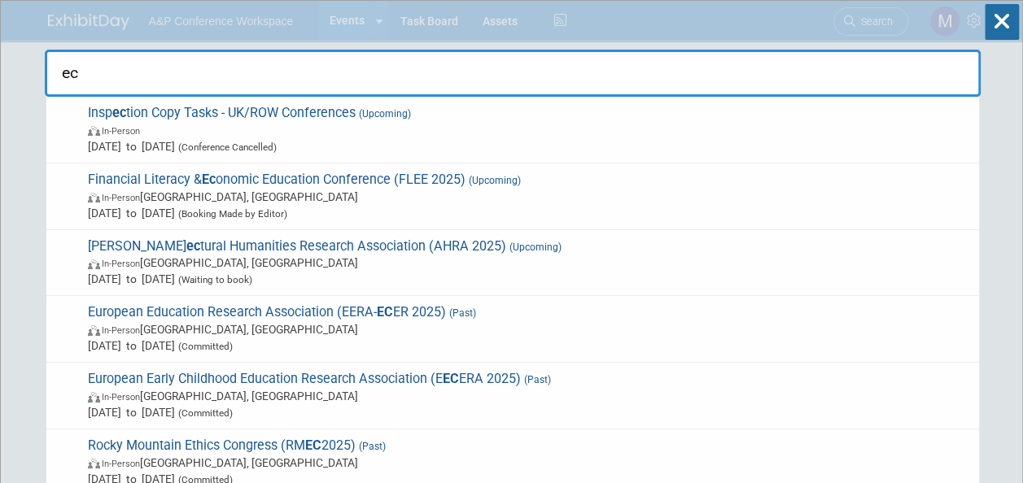
type input "e"
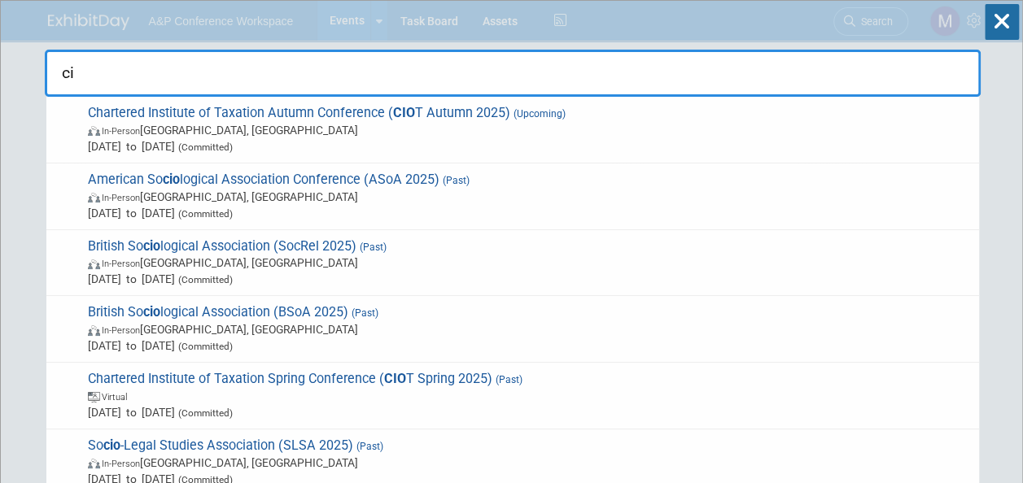
type input "c"
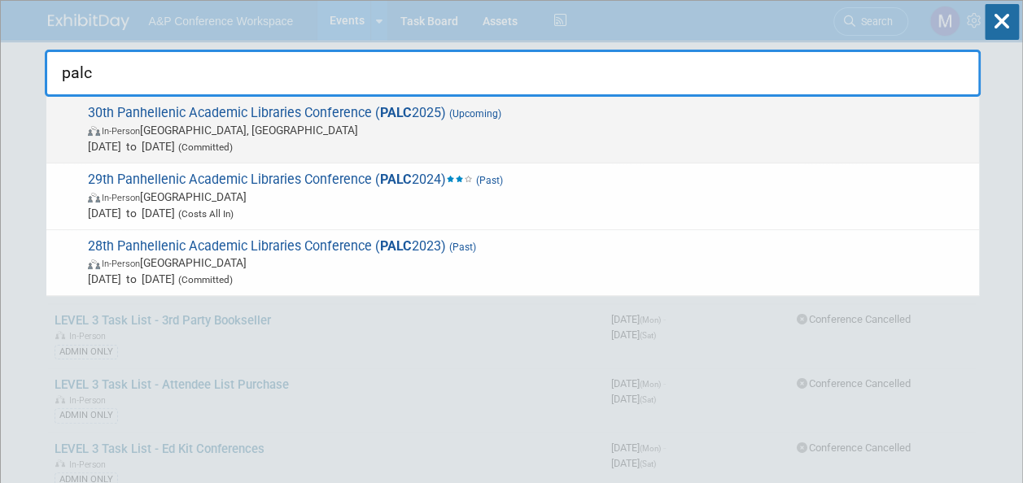
type input "palc"
click at [425, 109] on span "30th Panhellenic Academic Libraries Conference ( PALC 2025) (Upcoming) In-Perso…" at bounding box center [527, 130] width 888 height 50
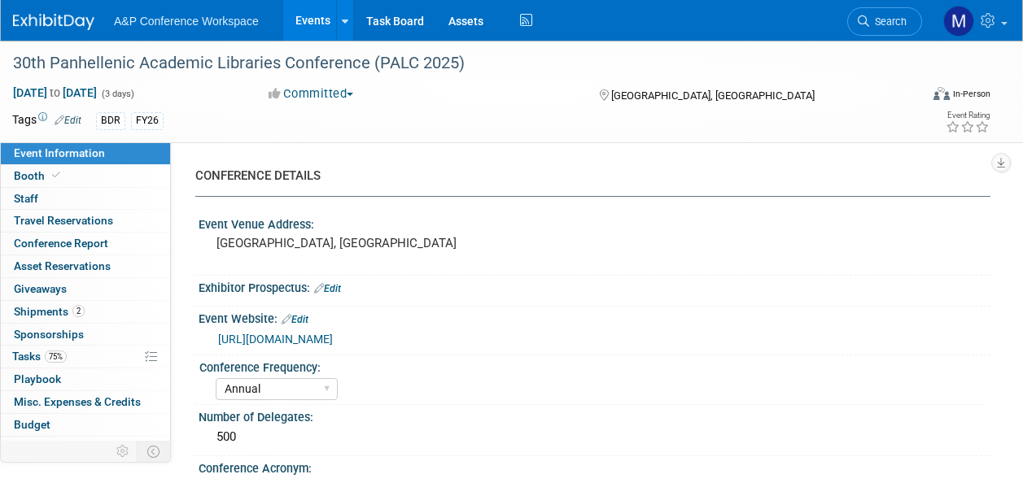
select select "Annual"
select select "Level 2"
select select "In-Person Booth"
select select "Libraries"
select select "Bloomsbury Digital Resources"
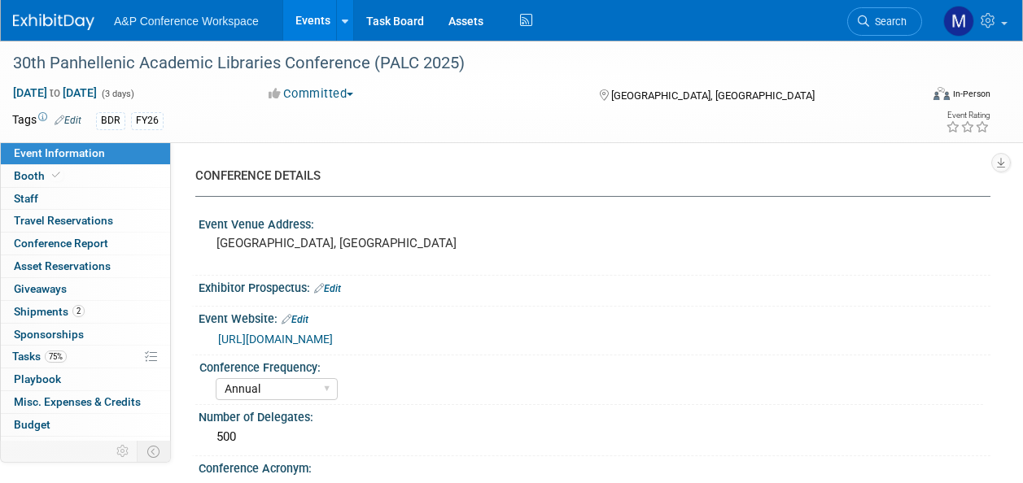
select select "Matt Hambridge"
select select "Michelle Kelly"
select select "BDR Product Awareness and Trial Generation​"
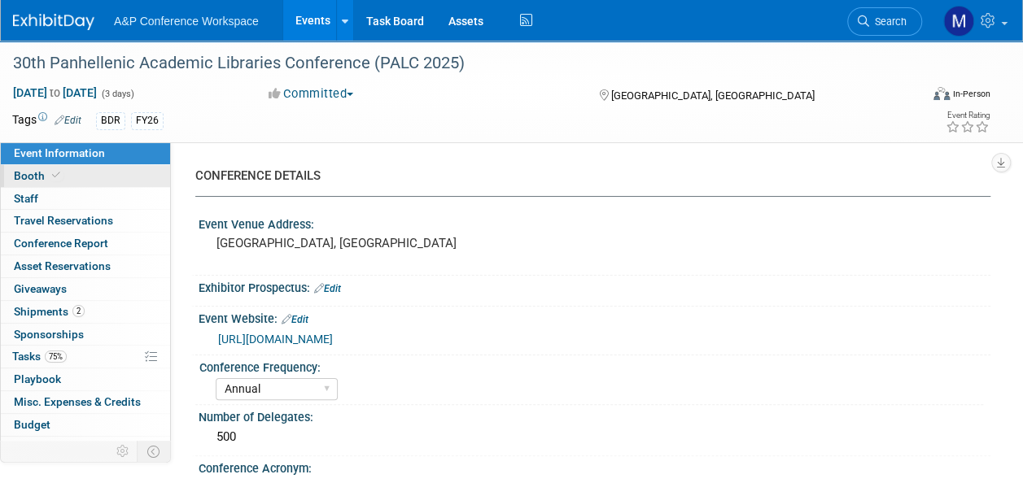
click at [67, 176] on link "Booth" at bounding box center [85, 176] width 169 height 22
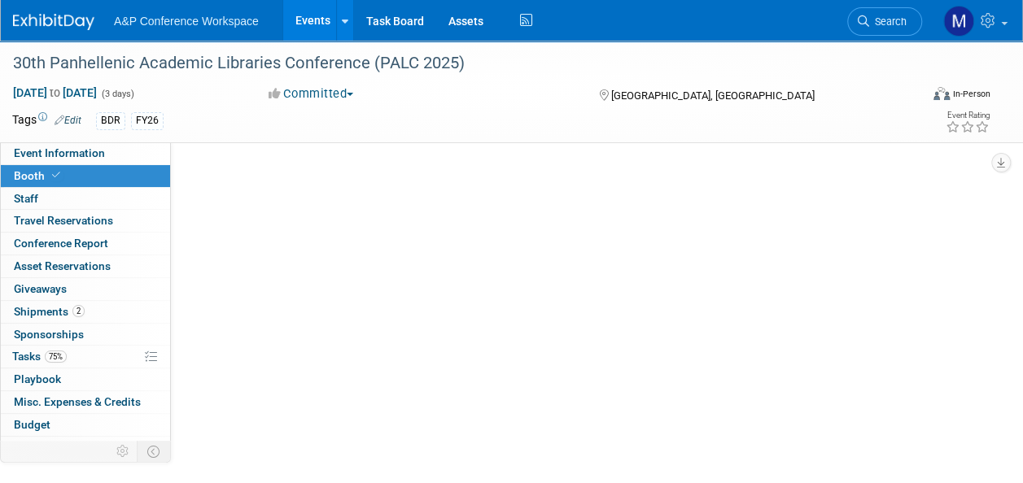
select select "DIGI"
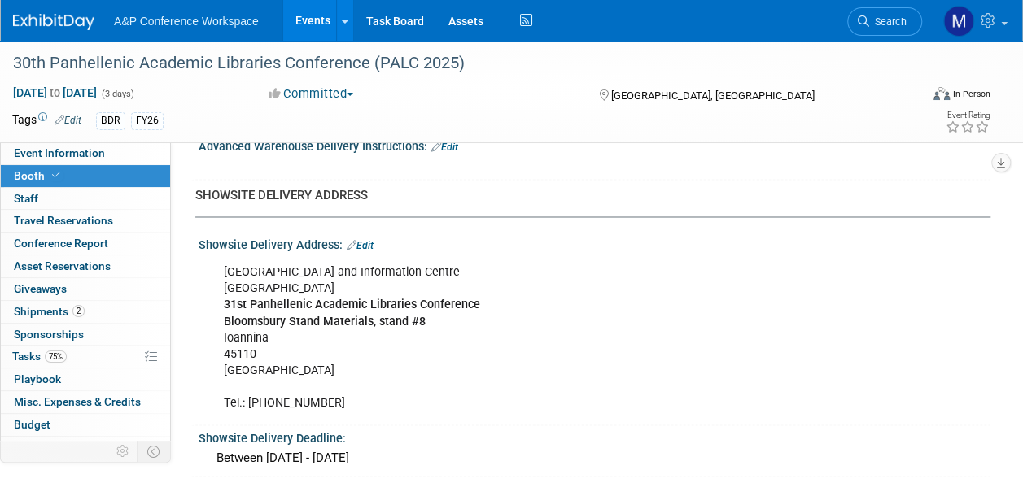
scroll to position [1279, 0]
